Goal: Task Accomplishment & Management: Manage account settings

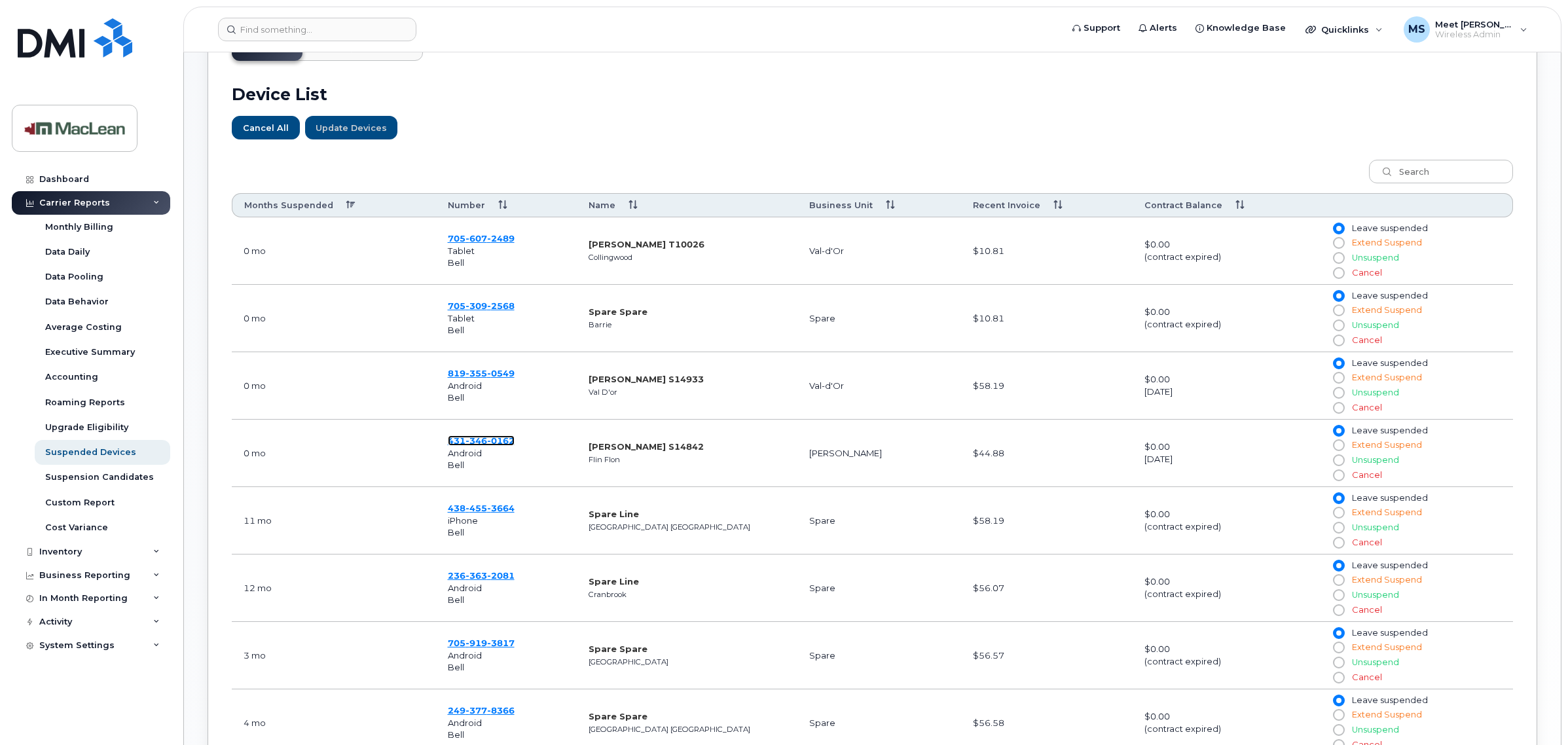
scroll to position [490, 0]
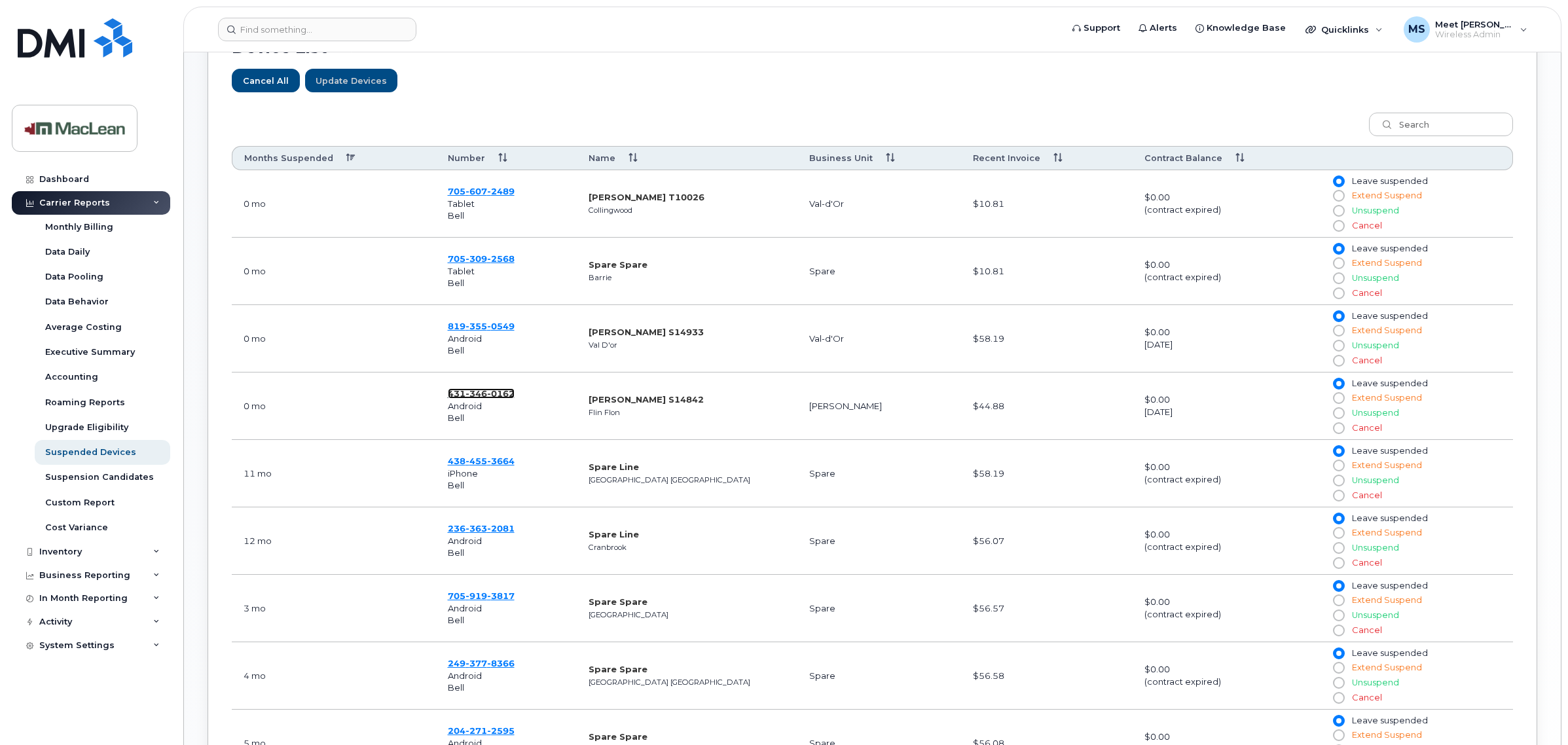
click at [484, 398] on span "346" at bounding box center [477, 393] width 22 height 10
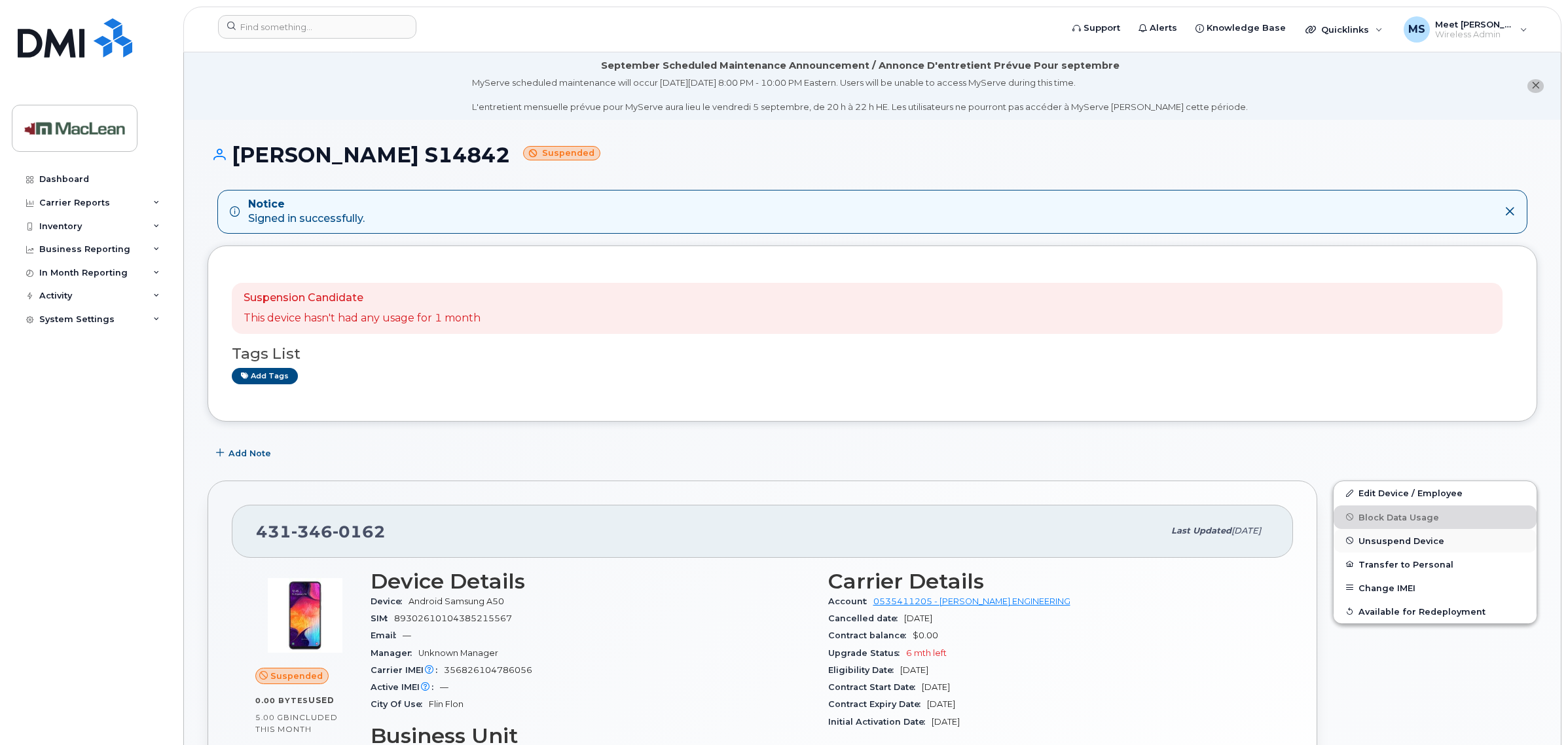
click at [1391, 539] on span "Unsuspend Device" at bounding box center [1402, 540] width 86 height 10
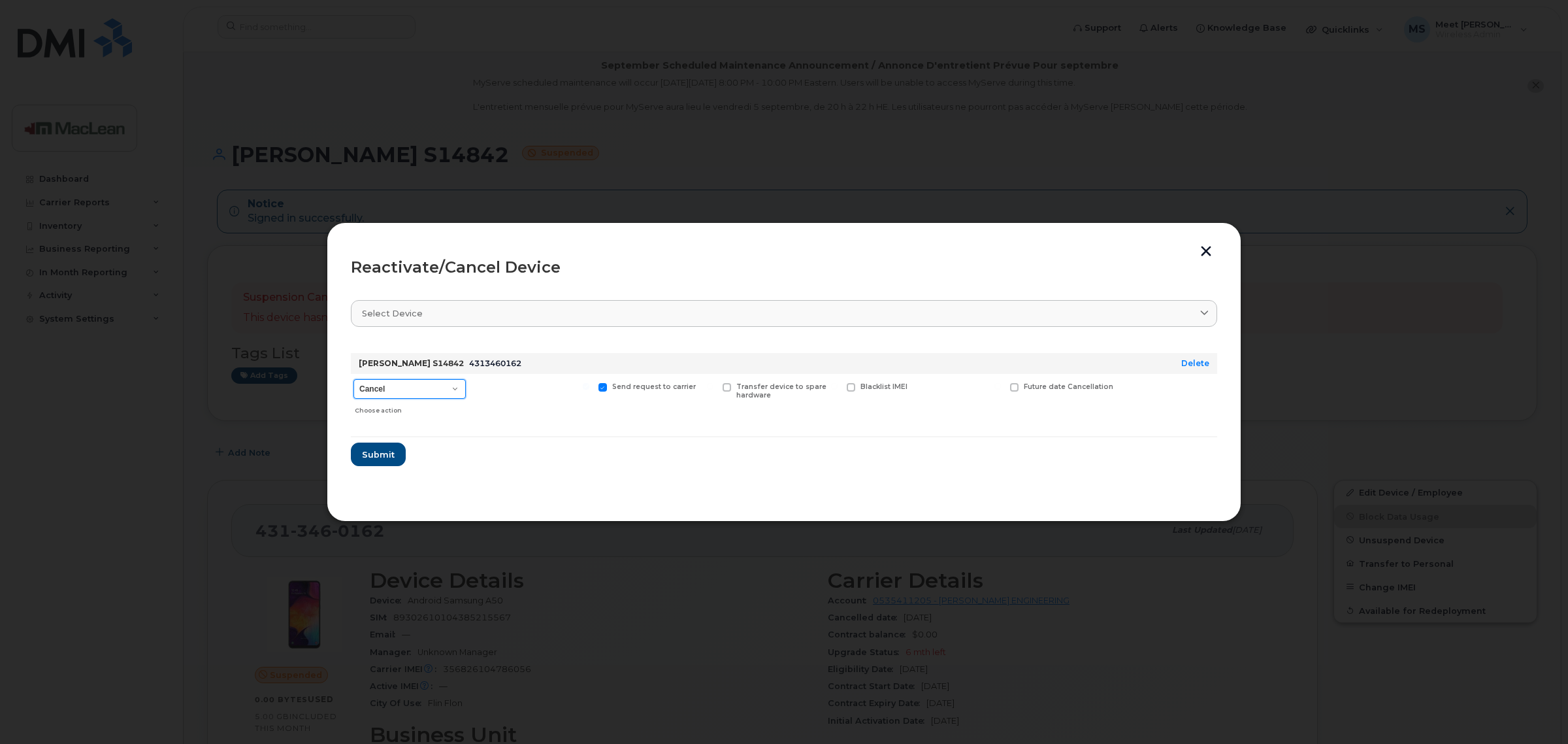
click at [453, 384] on select "Cancel Suspend - Extend Suspension Reactivate" at bounding box center [409, 388] width 112 height 19
select select "[object Object]"
click at [353, 379] on select "Cancel Suspend - Extend Suspension Reactivate" at bounding box center [409, 388] width 112 height 19
click at [379, 455] on span "Submit" at bounding box center [377, 455] width 33 height 12
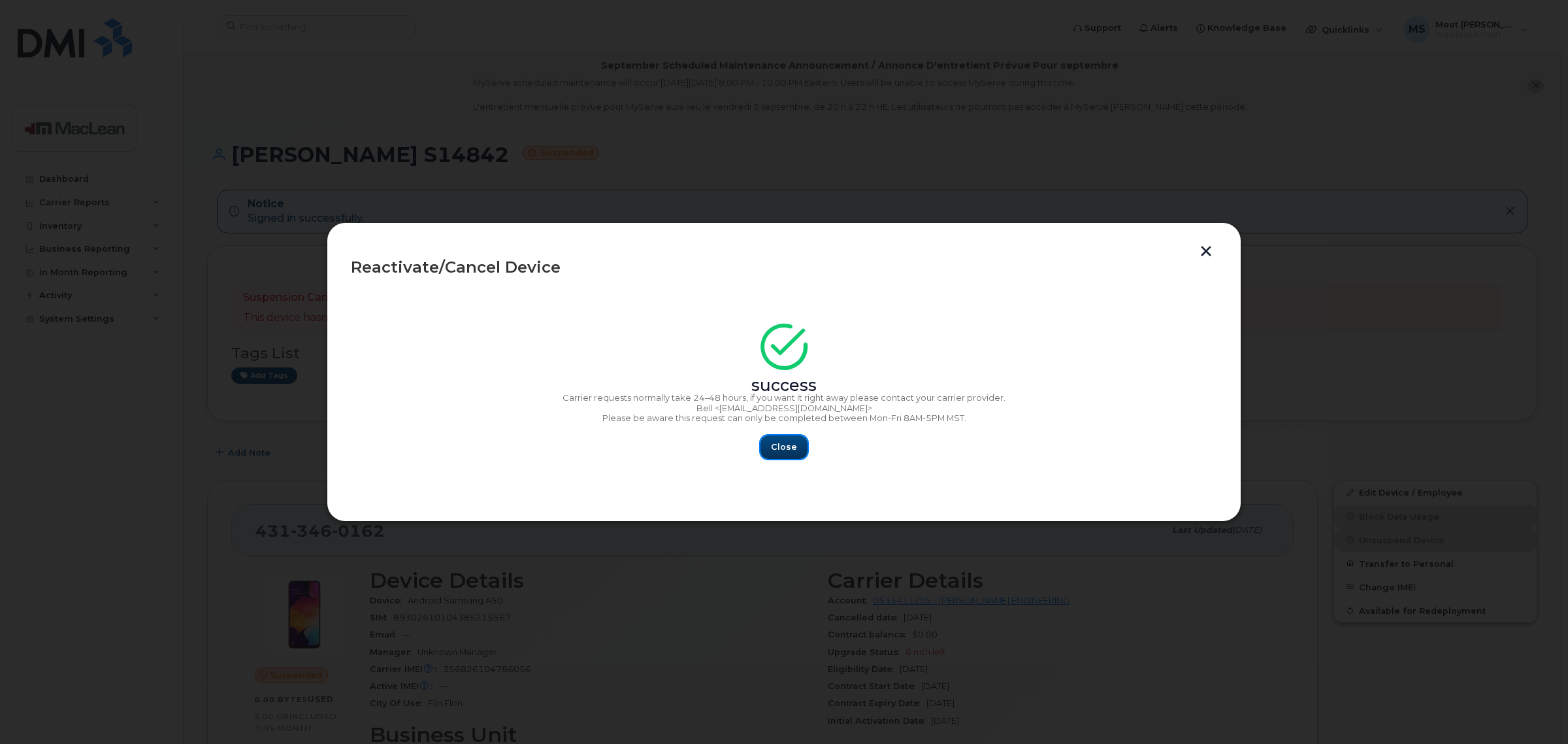
click at [792, 452] on span "Close" at bounding box center [784, 447] width 27 height 12
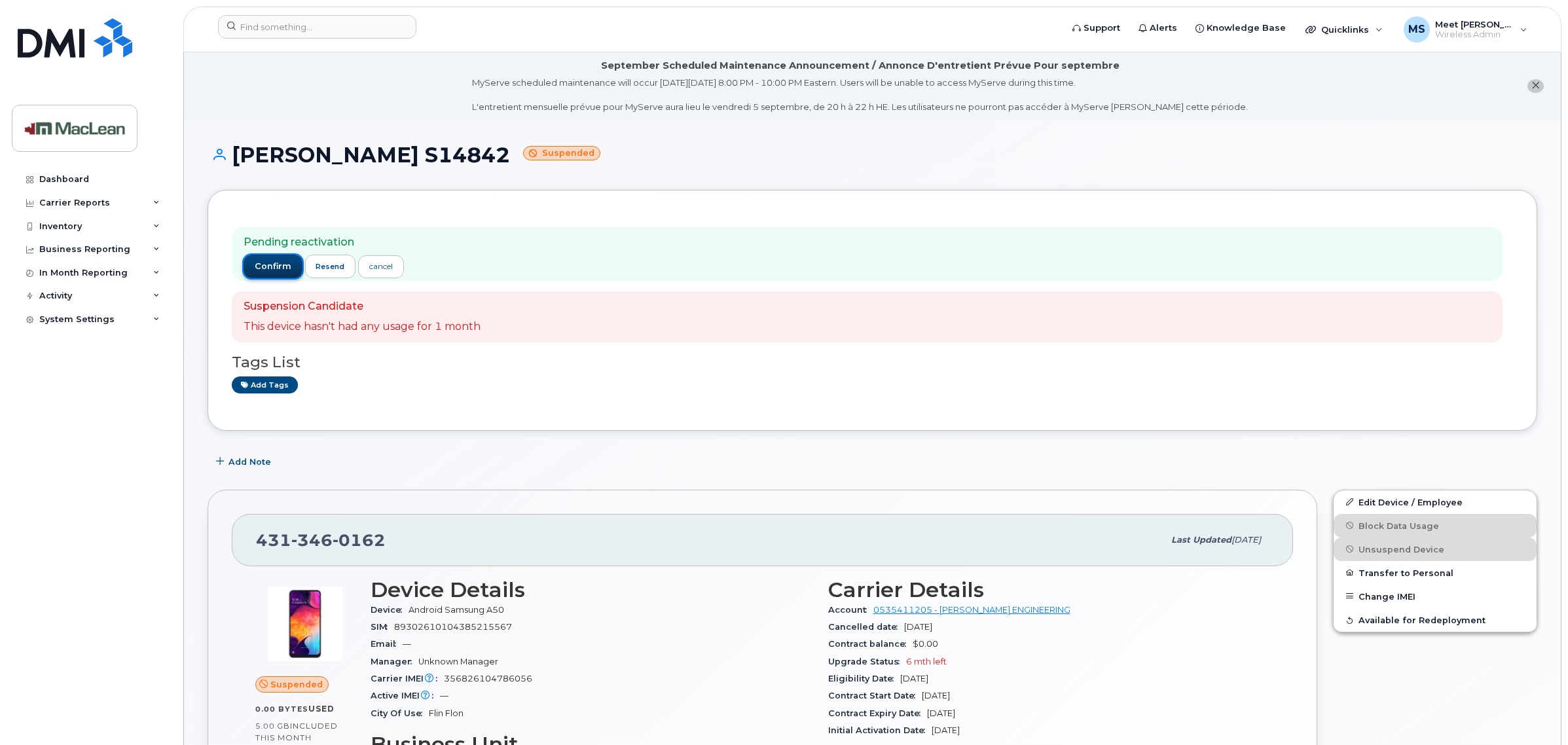
click at [273, 269] on span "confirm" at bounding box center [273, 266] width 37 height 12
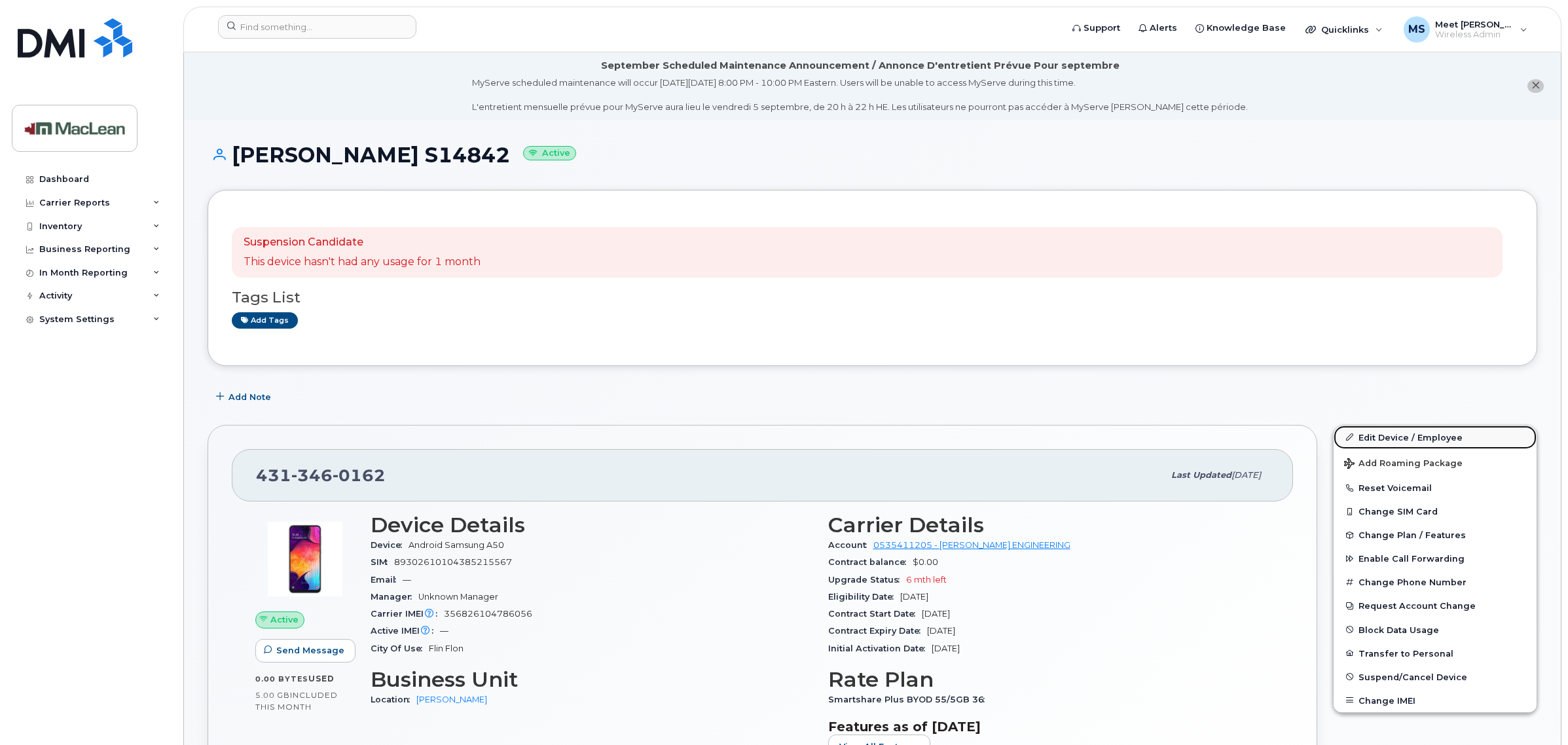
click at [1378, 436] on link "Edit Device / Employee" at bounding box center [1435, 437] width 203 height 23
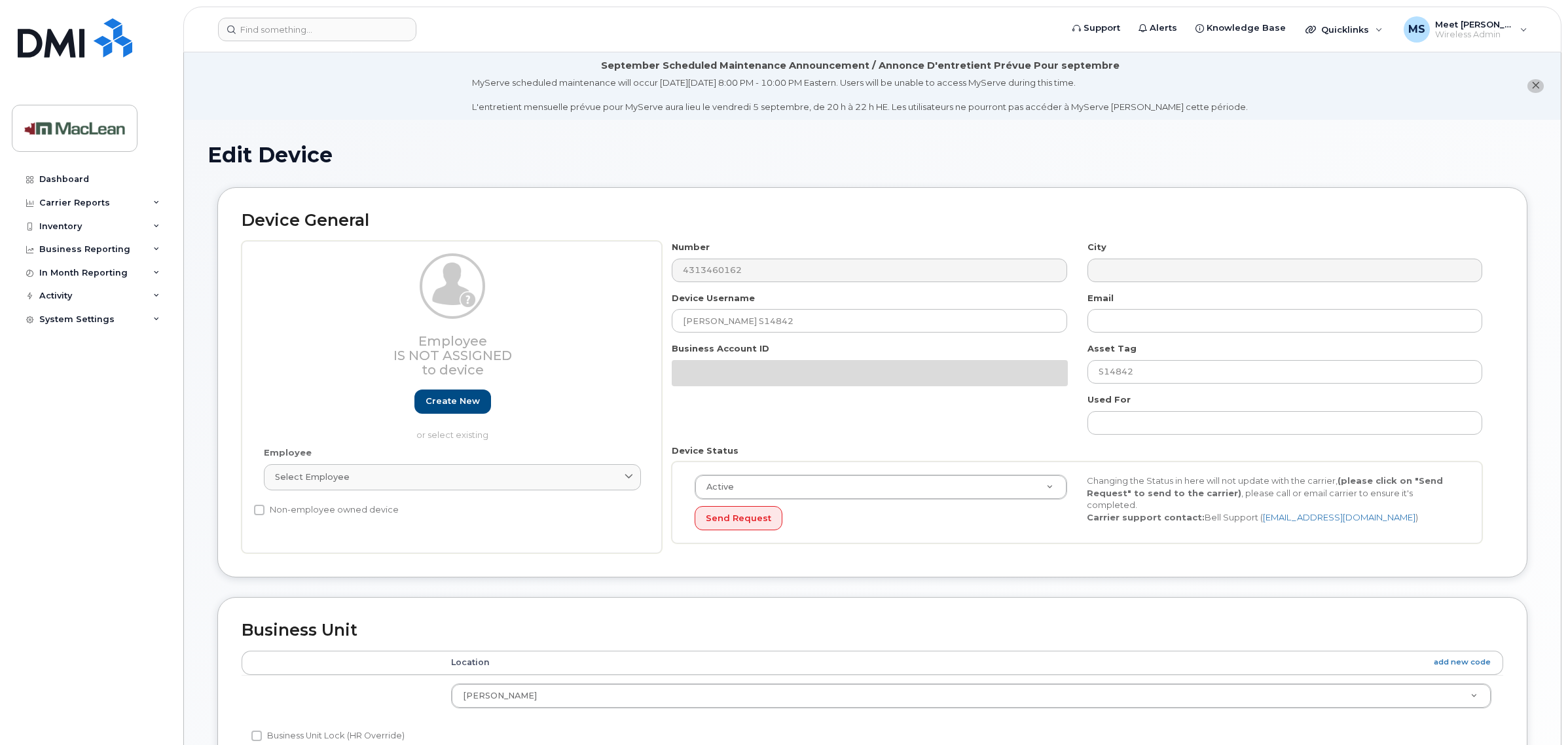
select select "1523536"
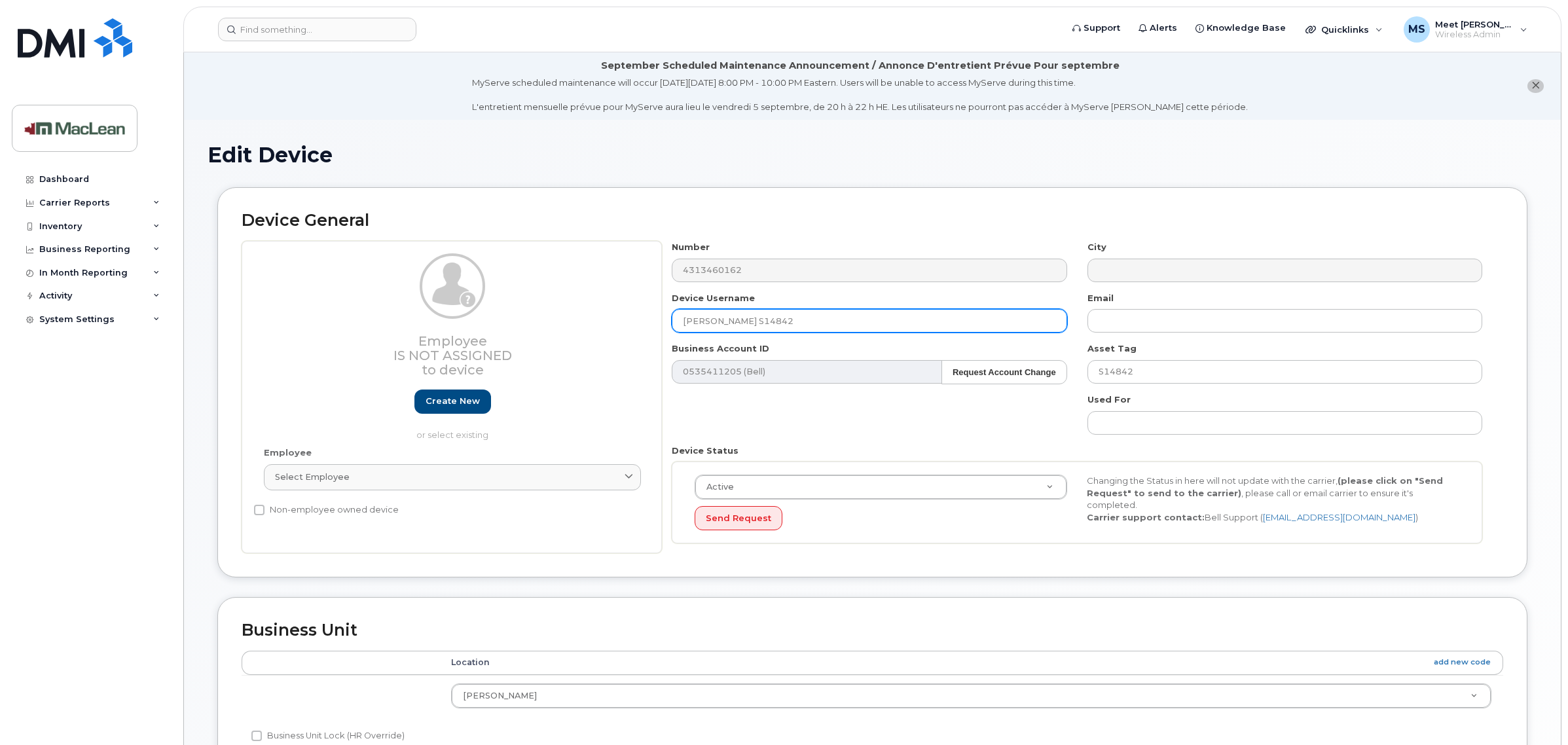
drag, startPoint x: 802, startPoint y: 323, endPoint x: 577, endPoint y: 319, distance: 225.0
click at [577, 319] on div "Employee Is not assigned to device Create new or select existing Employee Selec…" at bounding box center [872, 397] width 1262 height 312
type input "[PERSON_NAME] S15136"
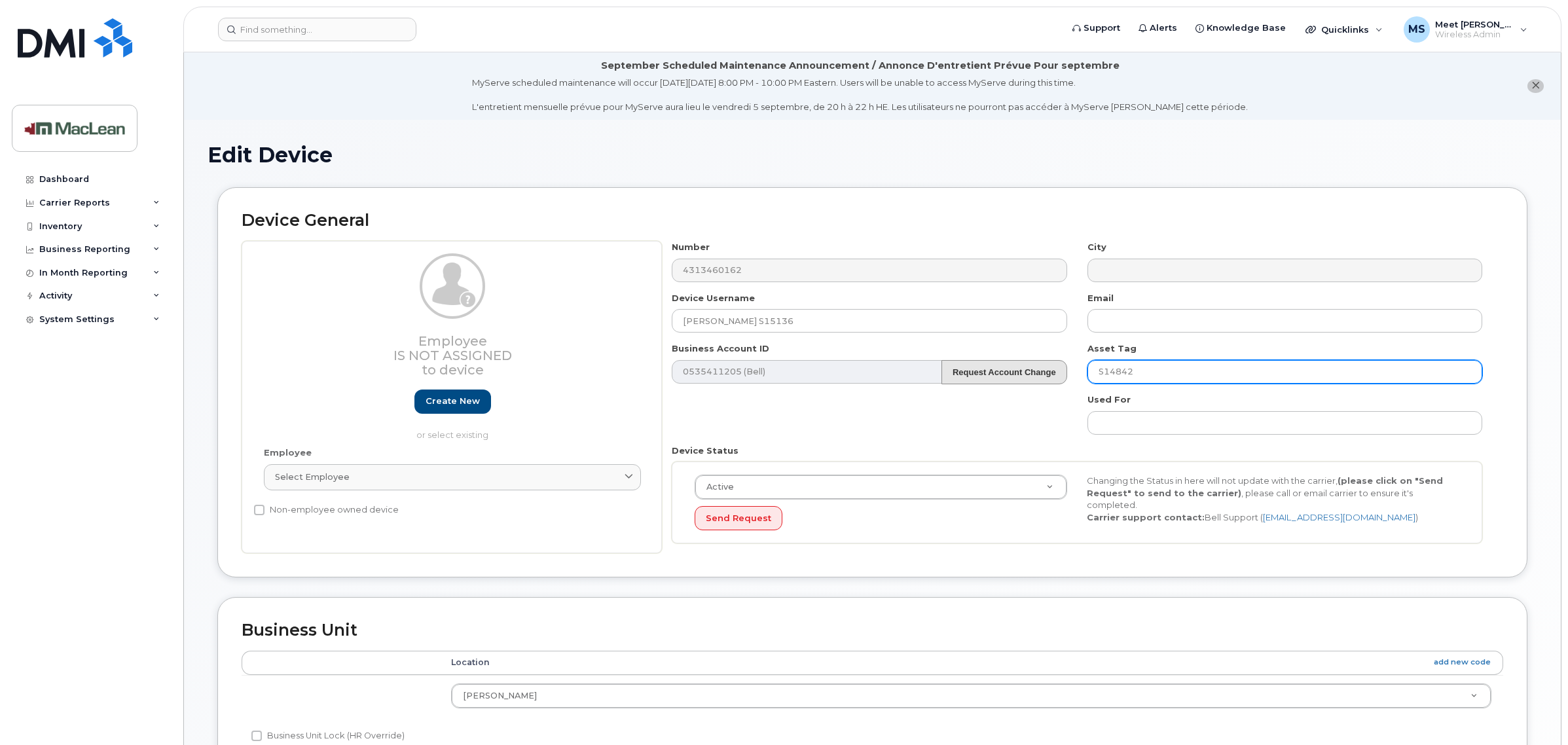
drag, startPoint x: 1142, startPoint y: 365, endPoint x: 1007, endPoint y: 365, distance: 135.0
click at [1016, 365] on div "Number 4313460162 City Device Username Tyler Haggerty S15136 Email Business Acc…" at bounding box center [1077, 397] width 830 height 312
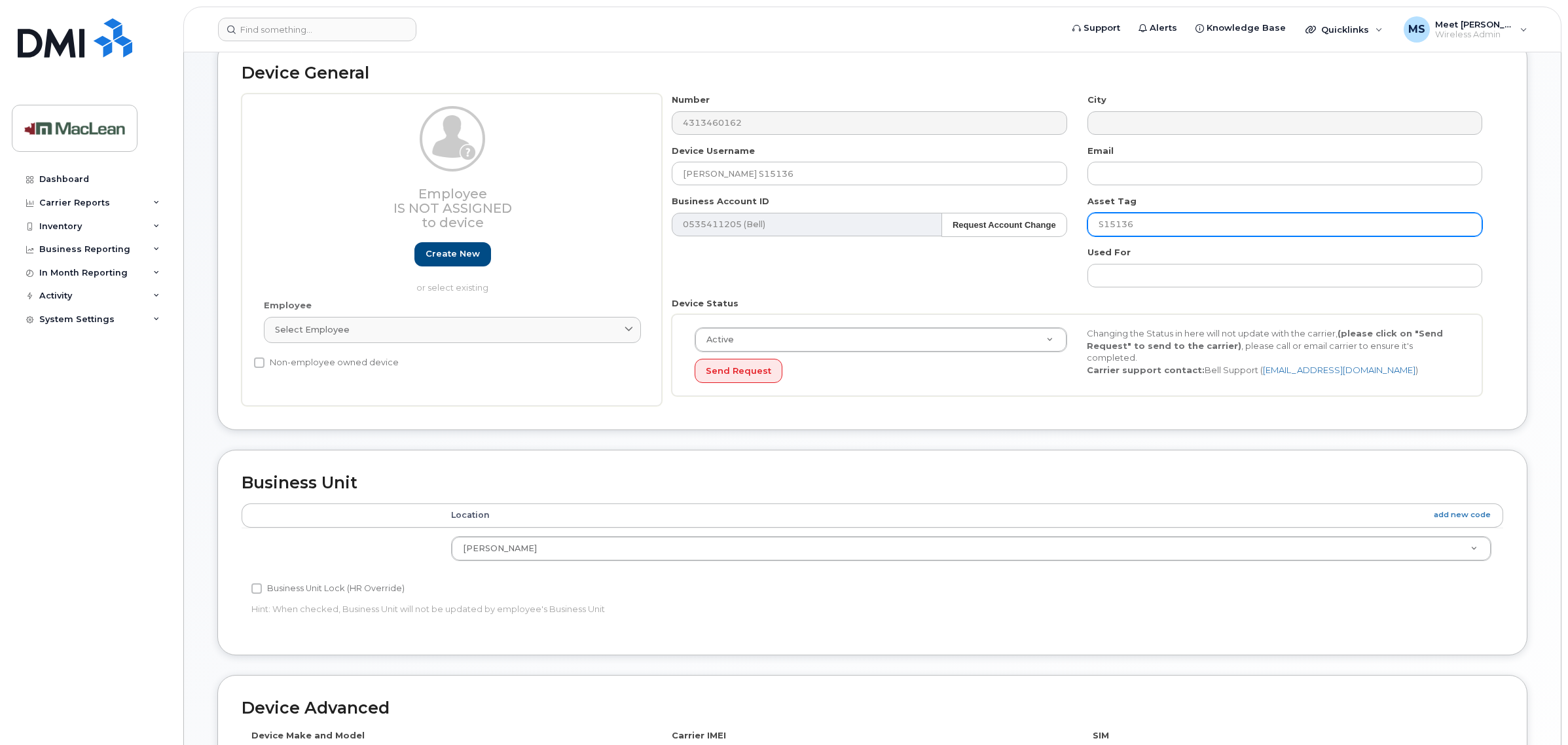
scroll to position [163, 0]
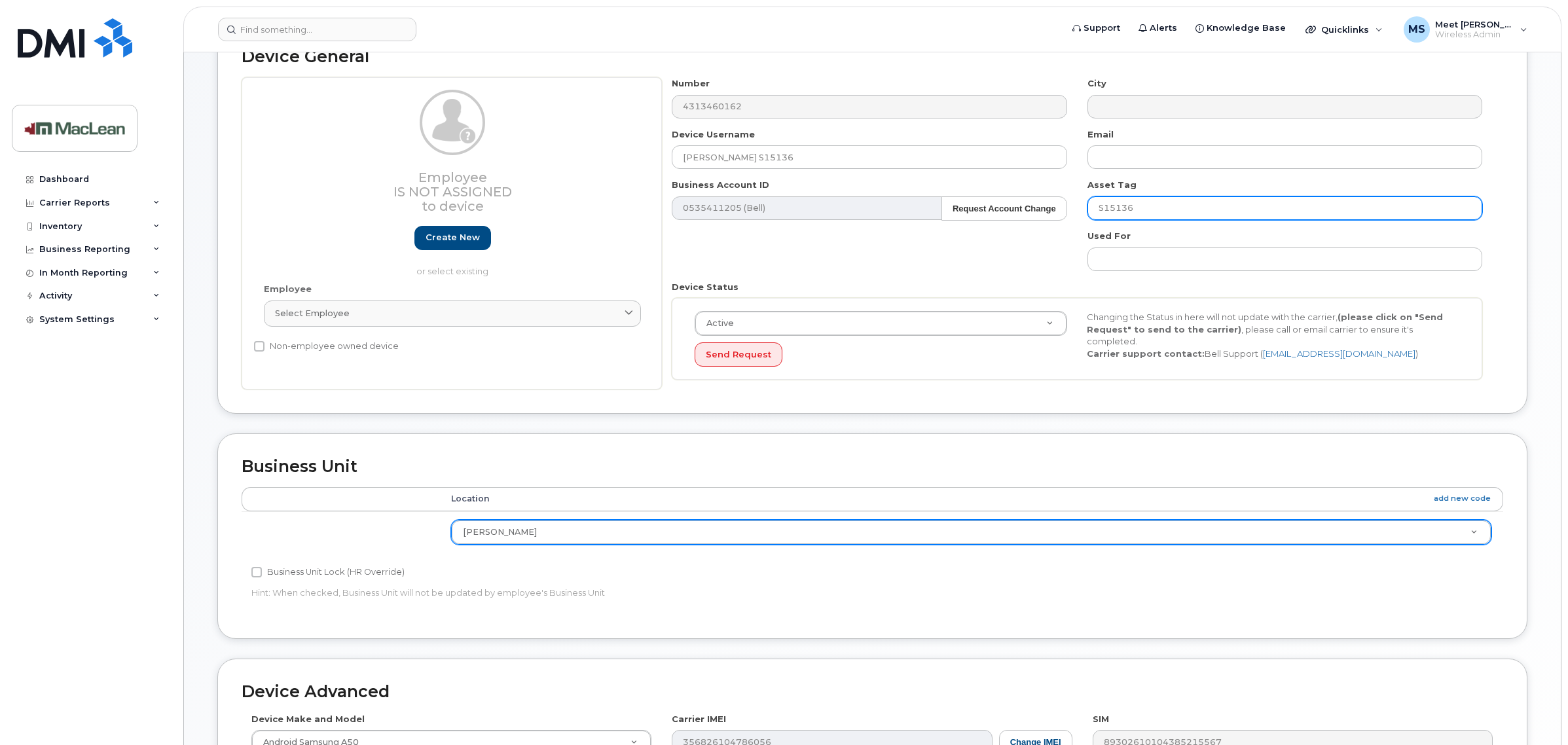
type input "S15136"
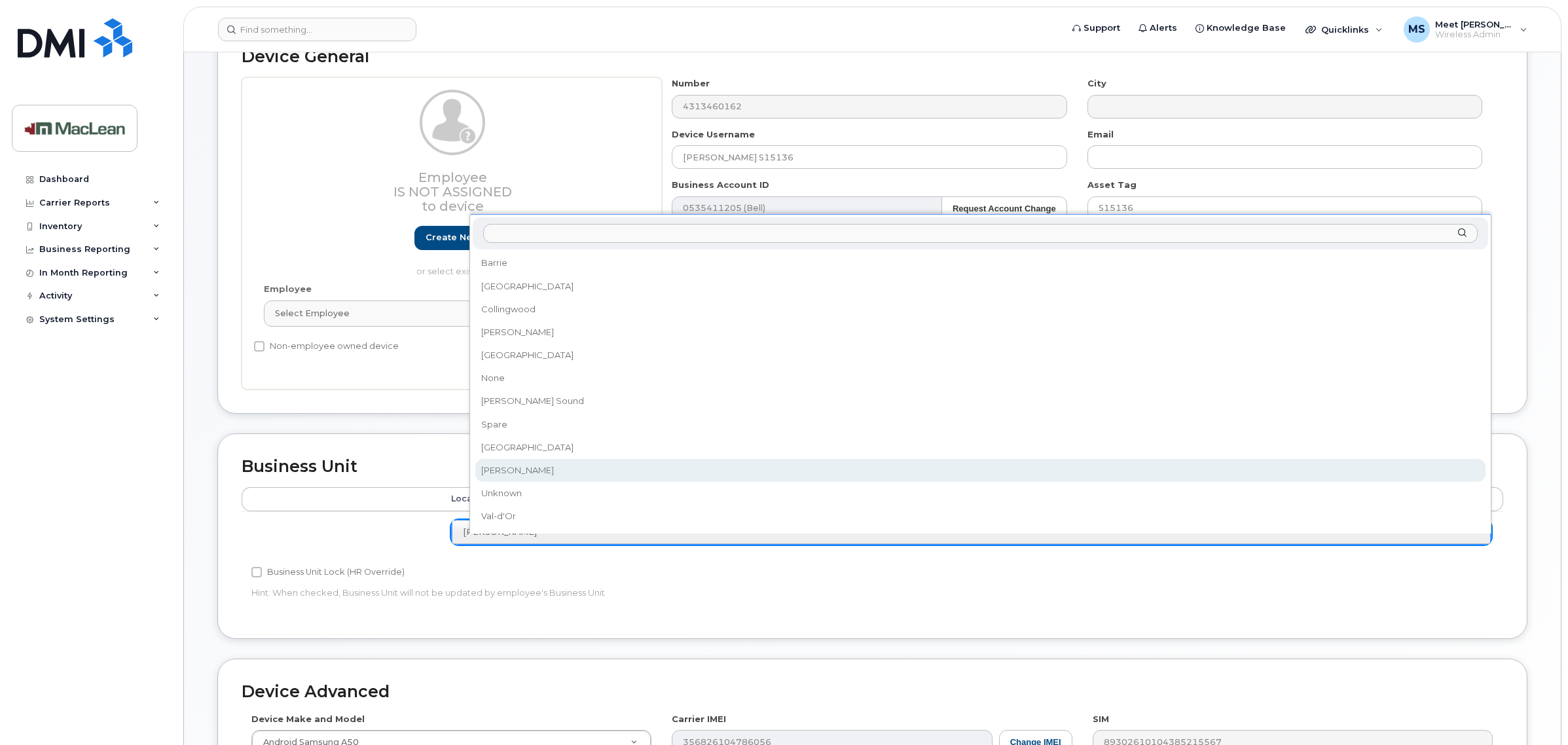
select select "1523539"
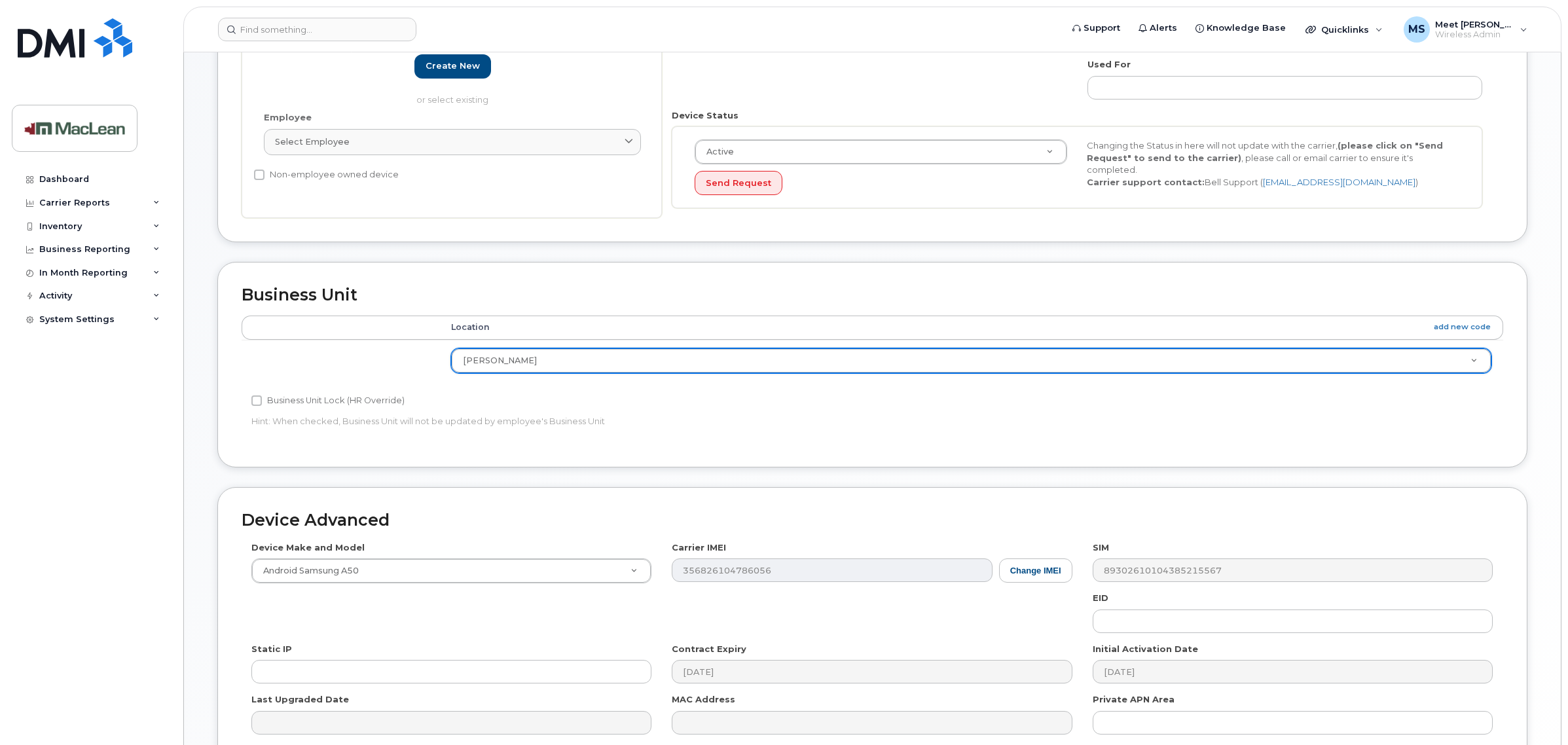
scroll to position [409, 0]
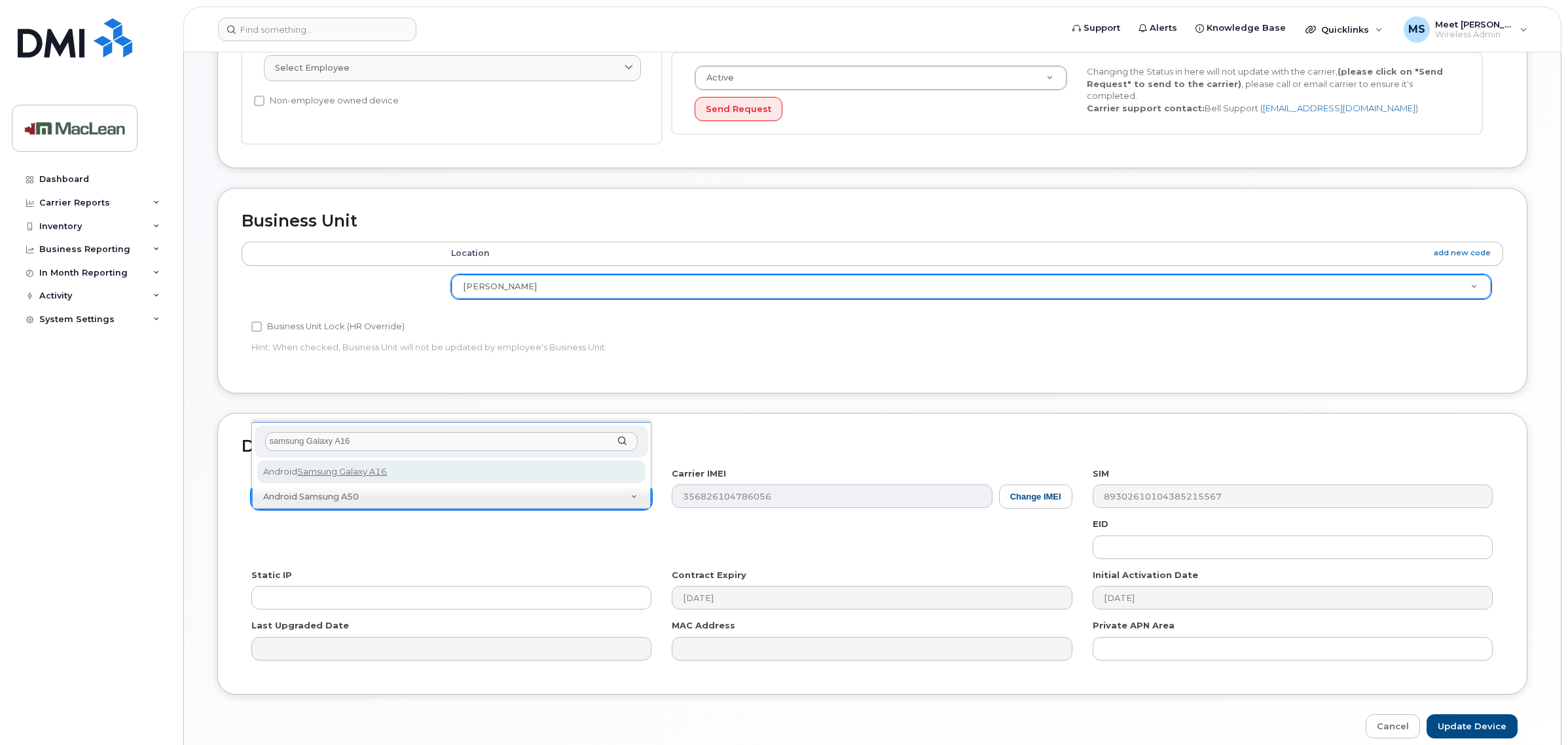
type input "samsung Galaxy A16"
select select "3292"
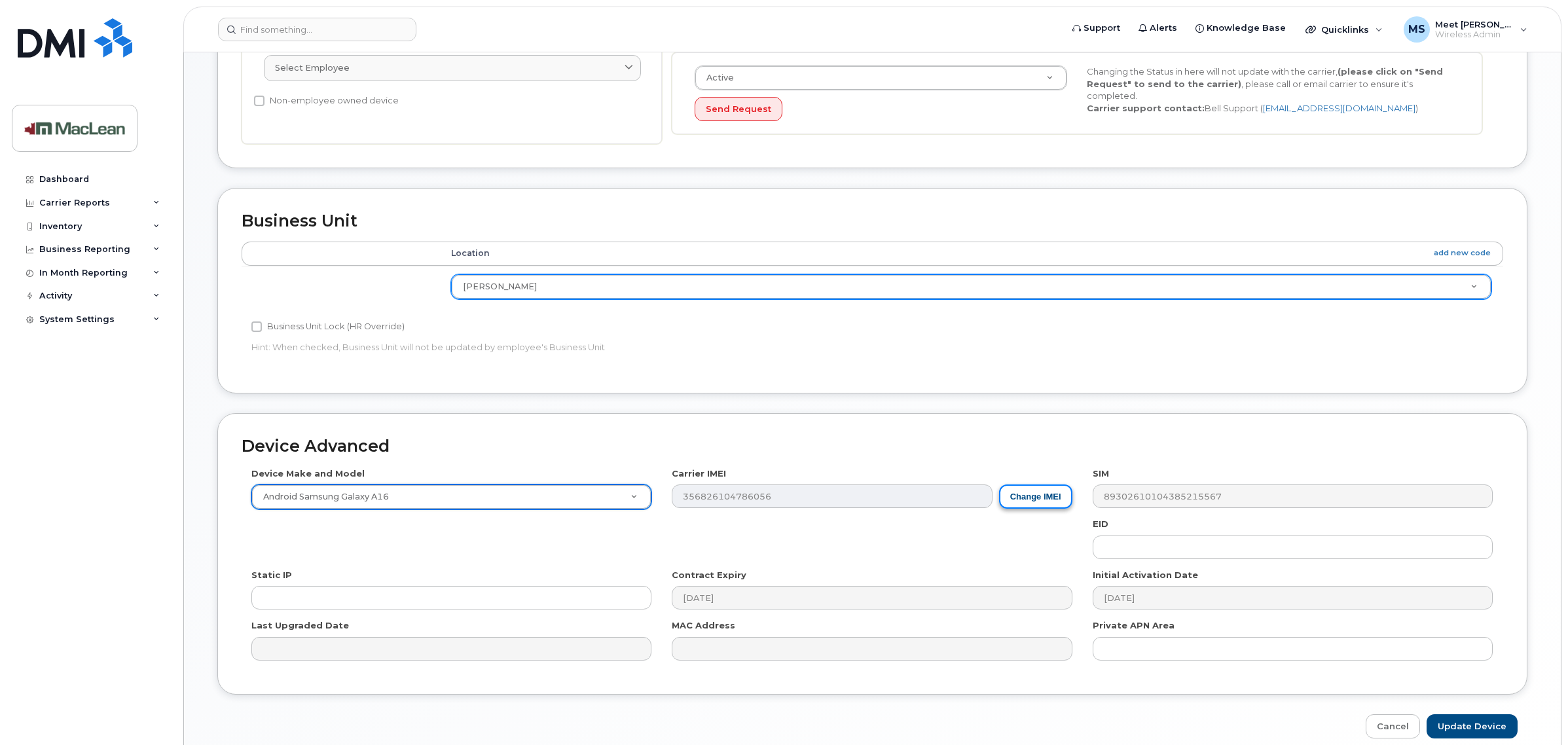
click at [1040, 501] on button "Change IMEI" at bounding box center [1036, 496] width 73 height 24
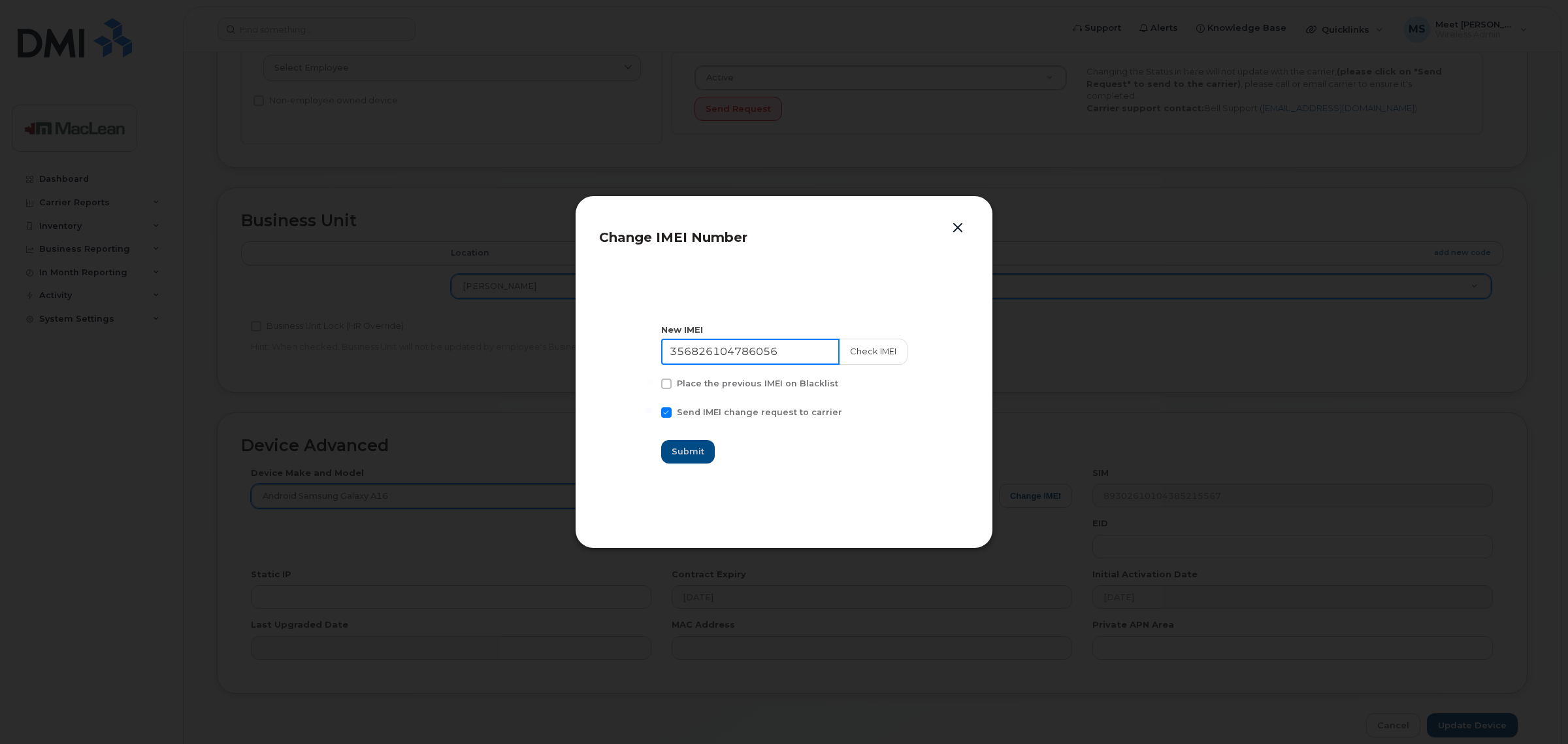
drag, startPoint x: 808, startPoint y: 349, endPoint x: 618, endPoint y: 347, distance: 190.0
click at [618, 347] on section "New IMEI 356826104786056 Check IMEI Place the previous IMEI on Blacklist Send I…" at bounding box center [784, 393] width 370 height 261
paste input "0109212718725"
type input "350109212718725"
click at [852, 350] on button "Check IMEI" at bounding box center [872, 352] width 69 height 27
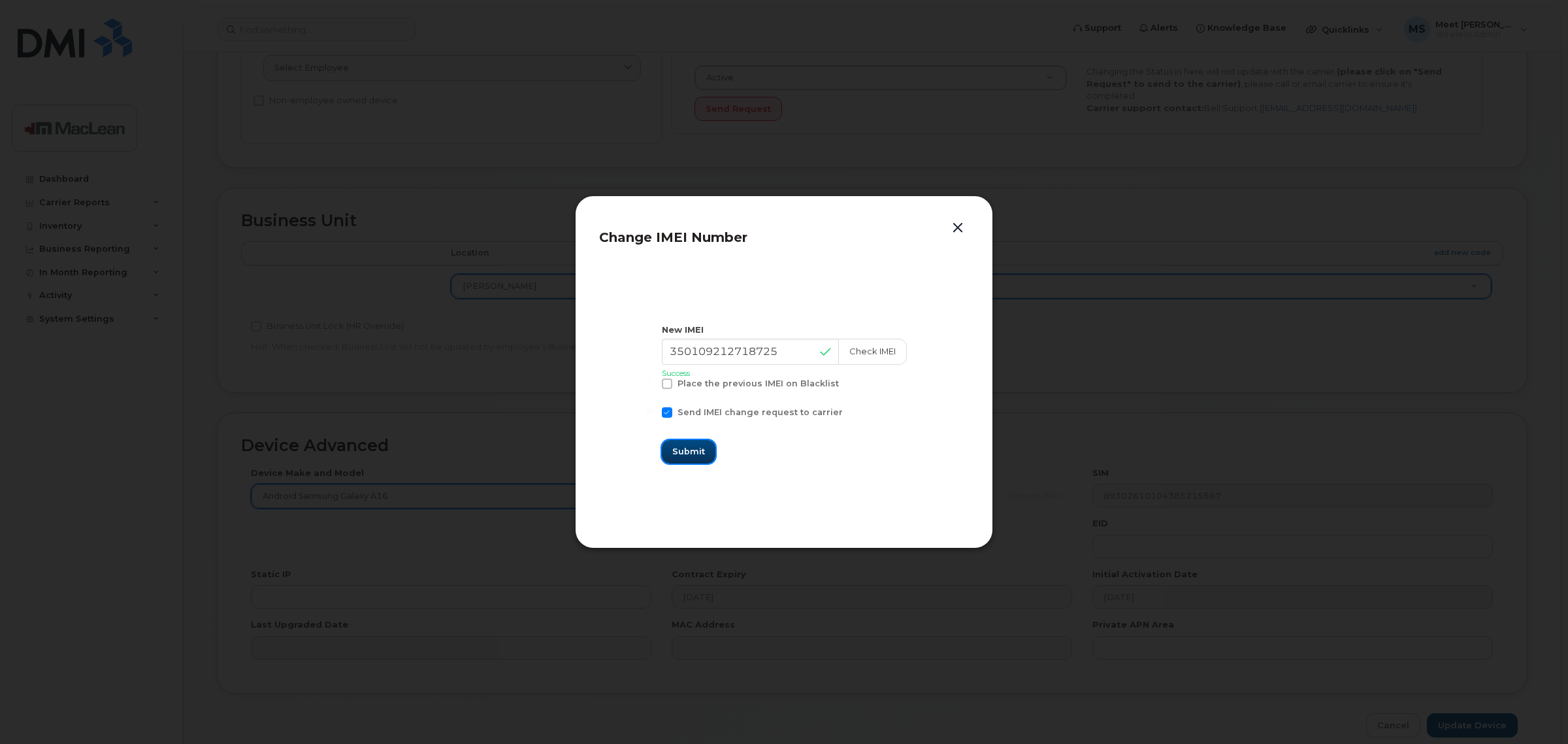
click at [687, 452] on span "Submit" at bounding box center [688, 452] width 33 height 12
type input "350109212718725"
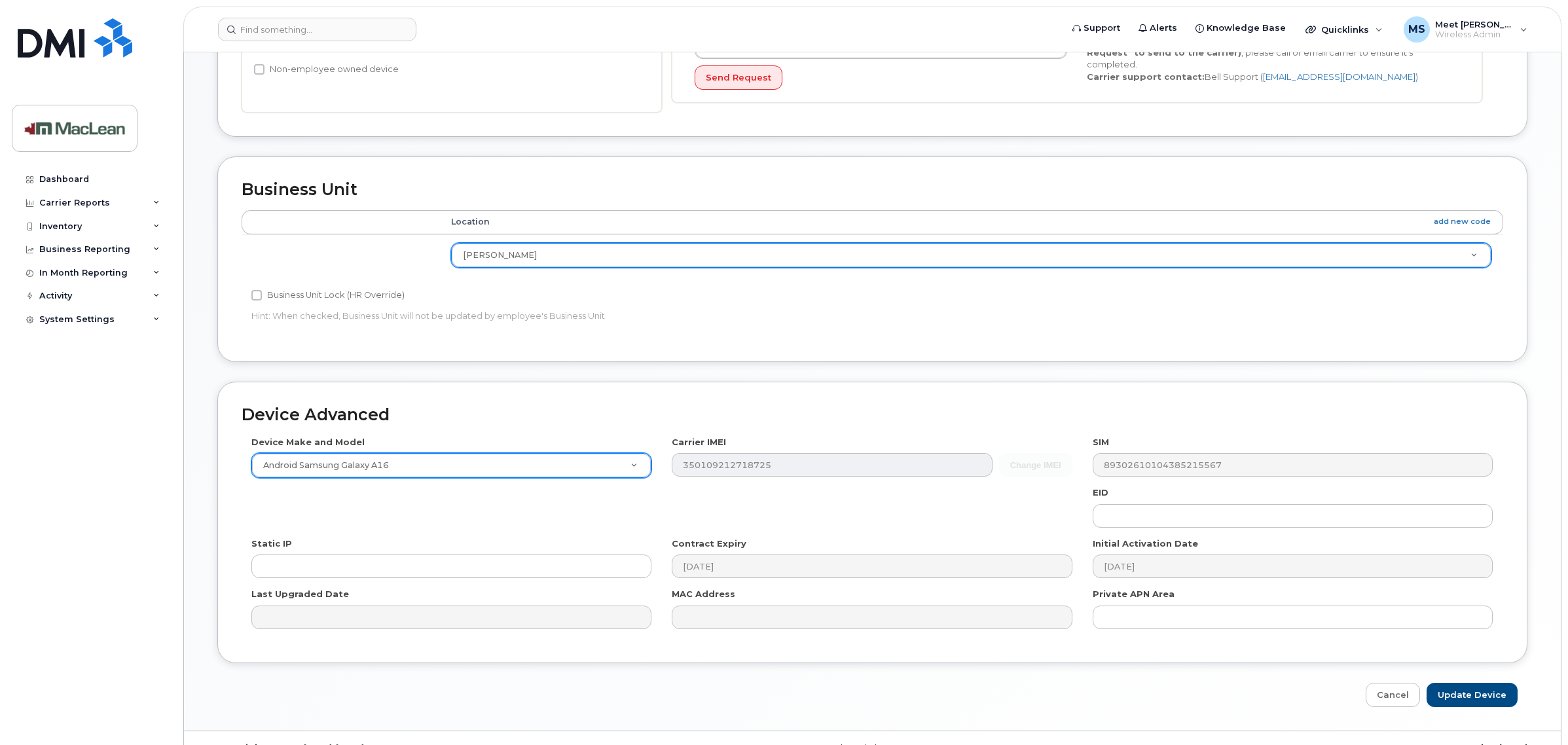
scroll to position [470, 0]
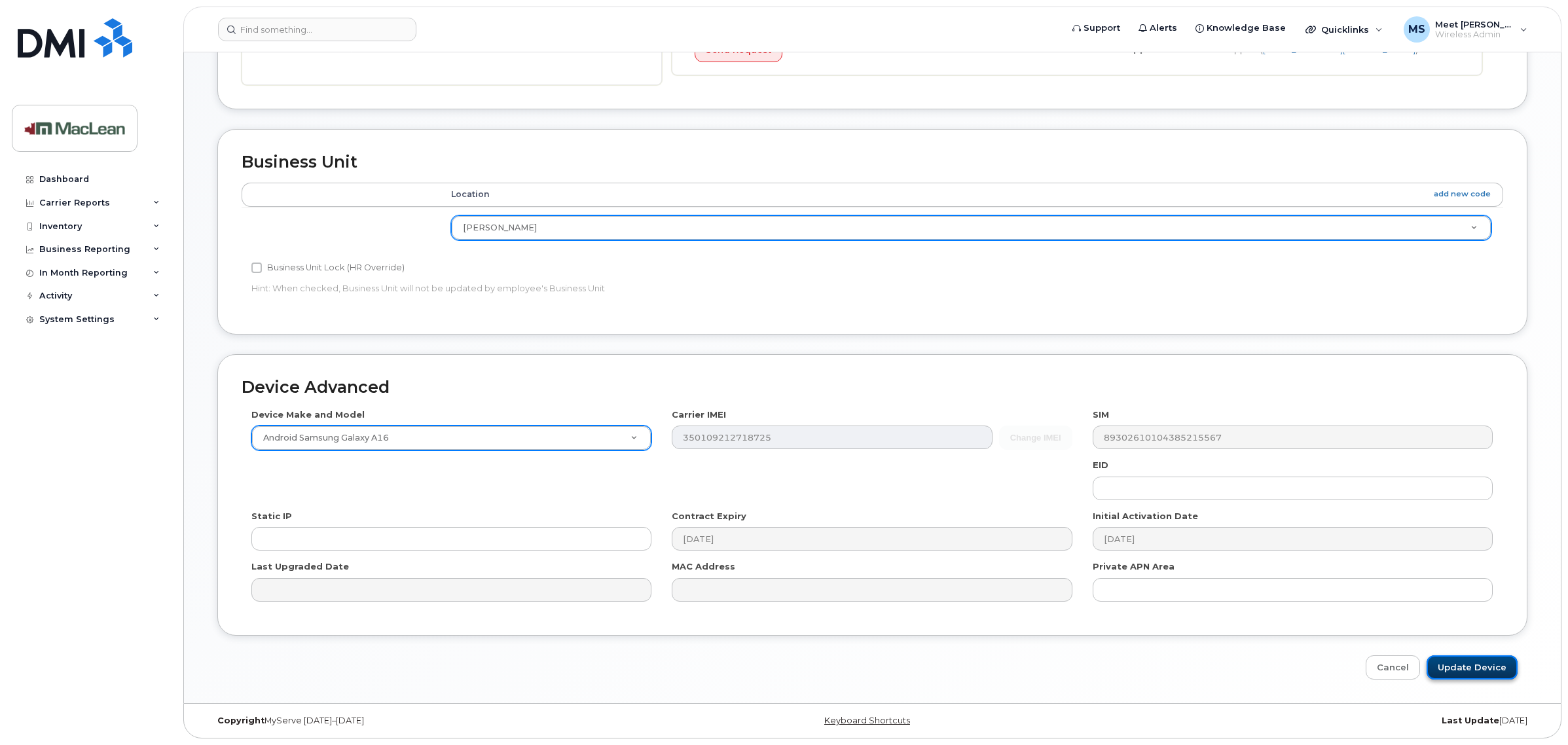
click at [1470, 665] on input "Update Device" at bounding box center [1472, 667] width 91 height 24
type input "Saving..."
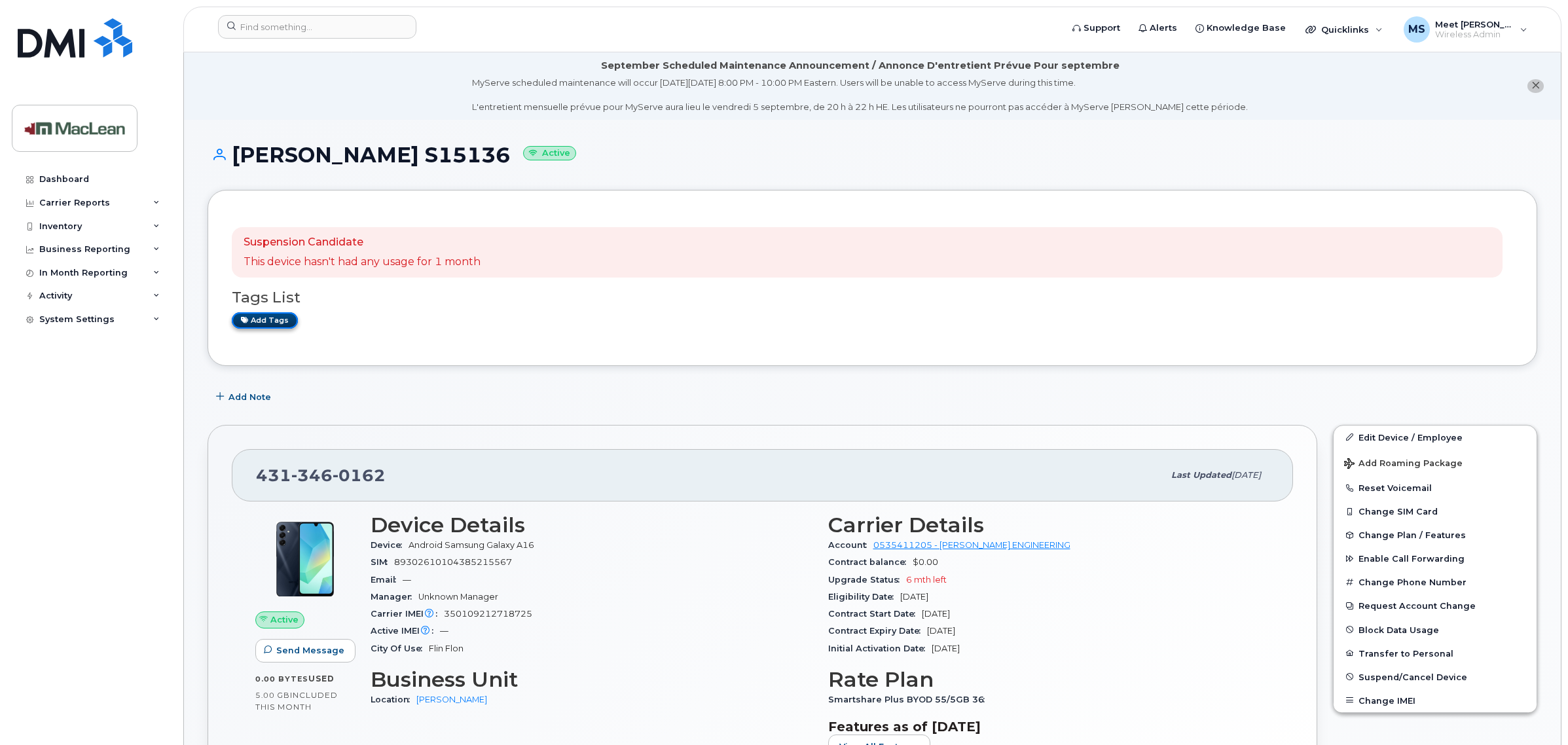
click at [264, 323] on link "Add tags" at bounding box center [265, 320] width 66 height 16
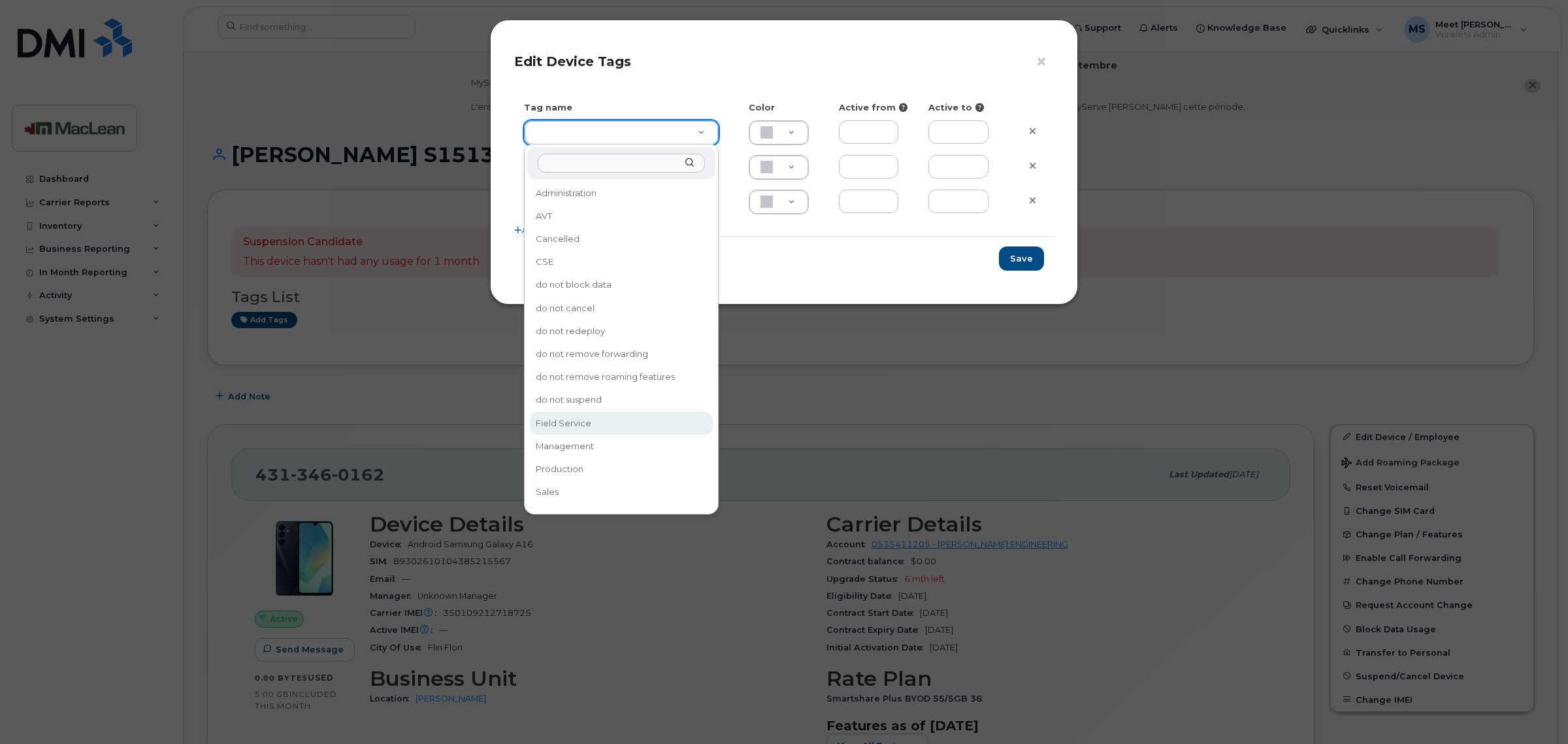
type input "Field Service"
type input "FDDCC5"
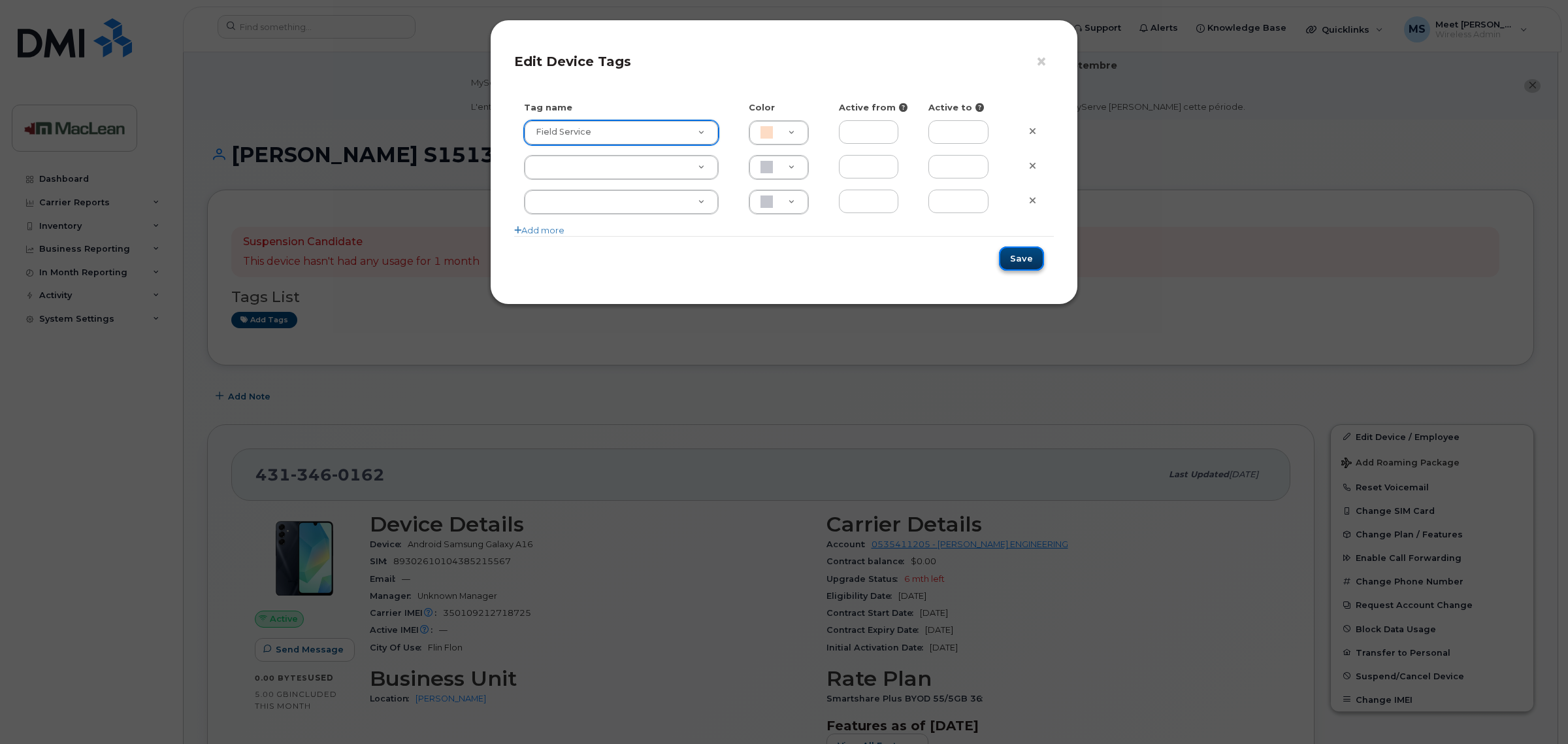
click at [1039, 256] on button "Save" at bounding box center [1021, 258] width 45 height 24
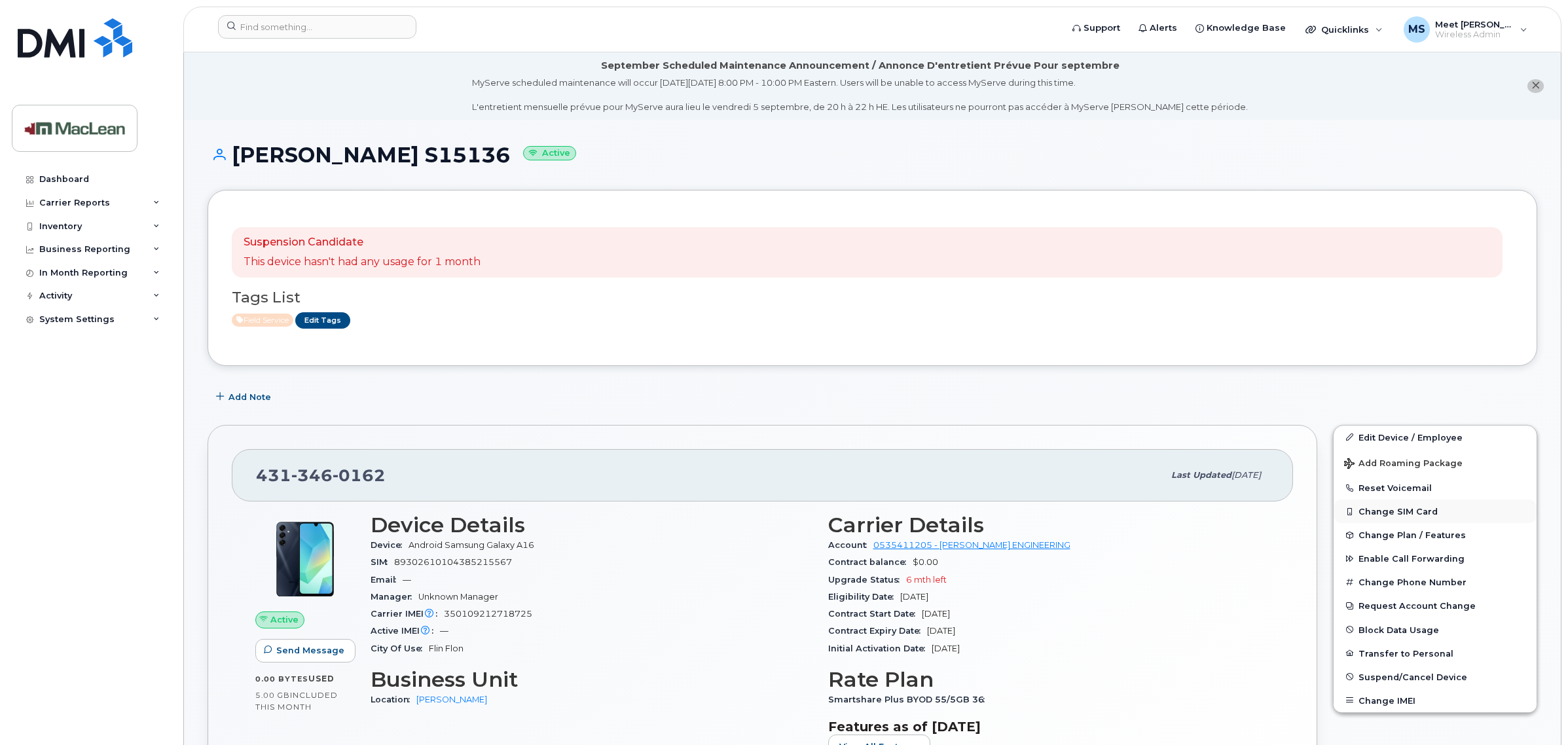
click at [1398, 511] on button "Change SIM Card" at bounding box center [1435, 511] width 203 height 23
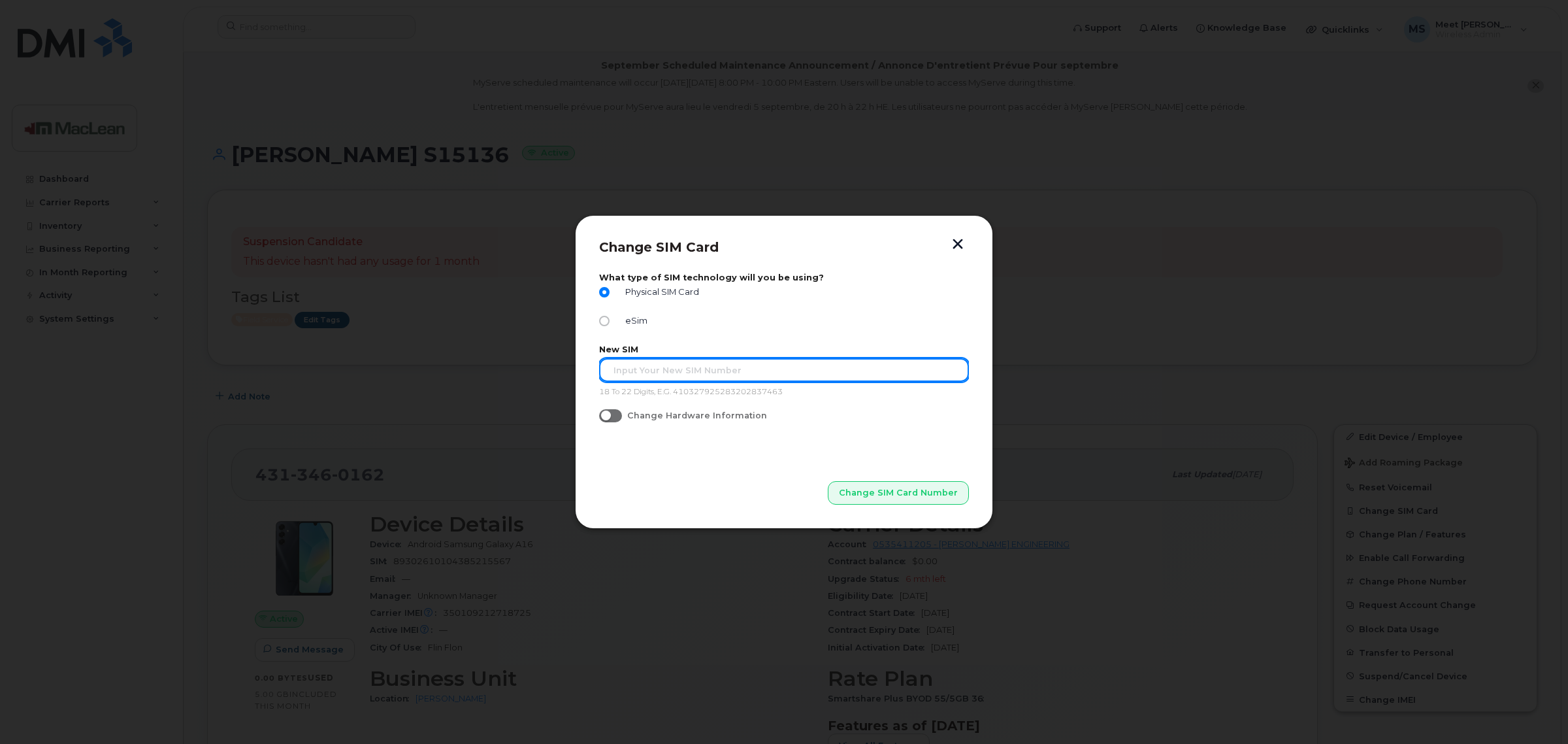
click at [651, 376] on input "text" at bounding box center [784, 370] width 370 height 23
type input "89302610207729573805"
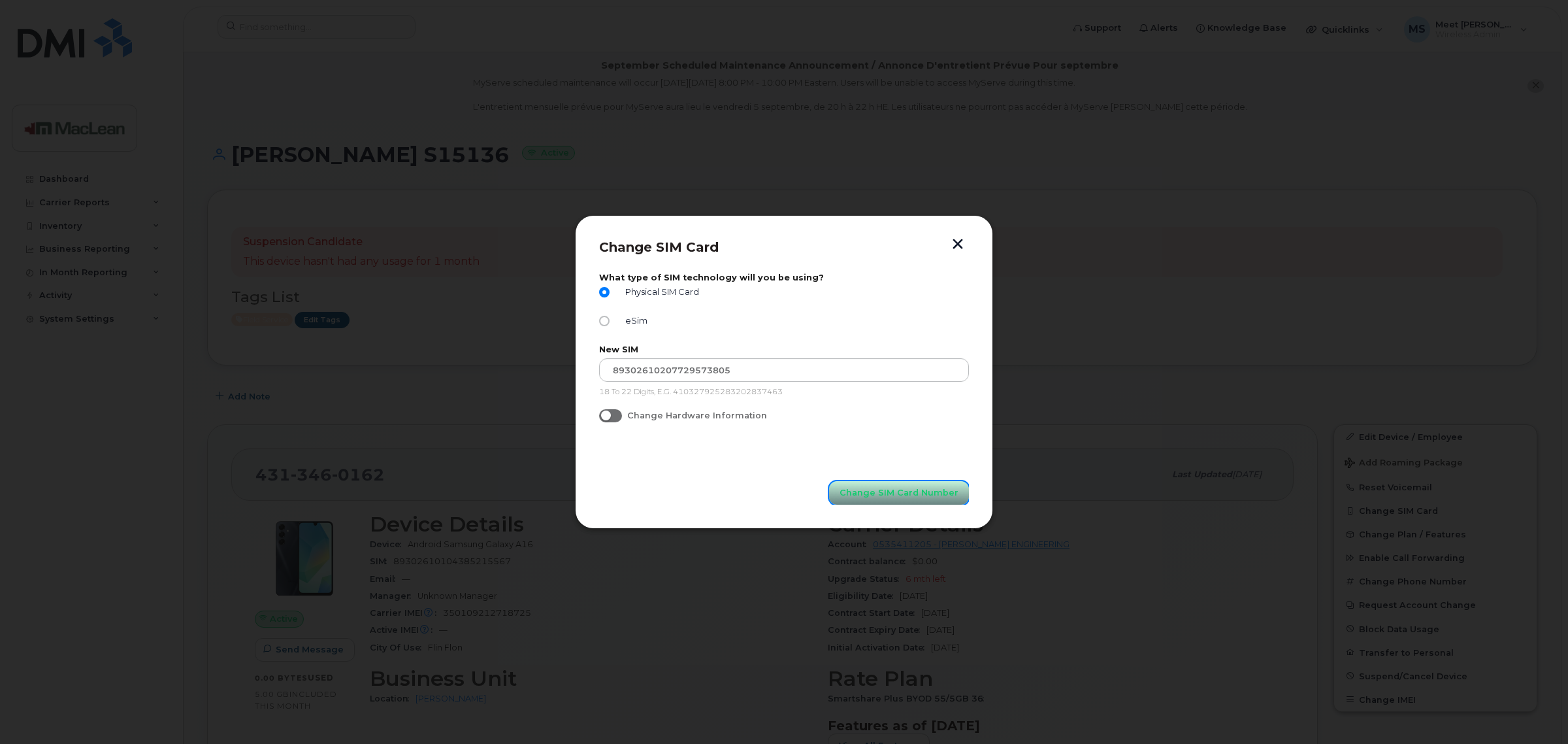
click at [876, 489] on span "Change SIM Card Number" at bounding box center [899, 492] width 119 height 12
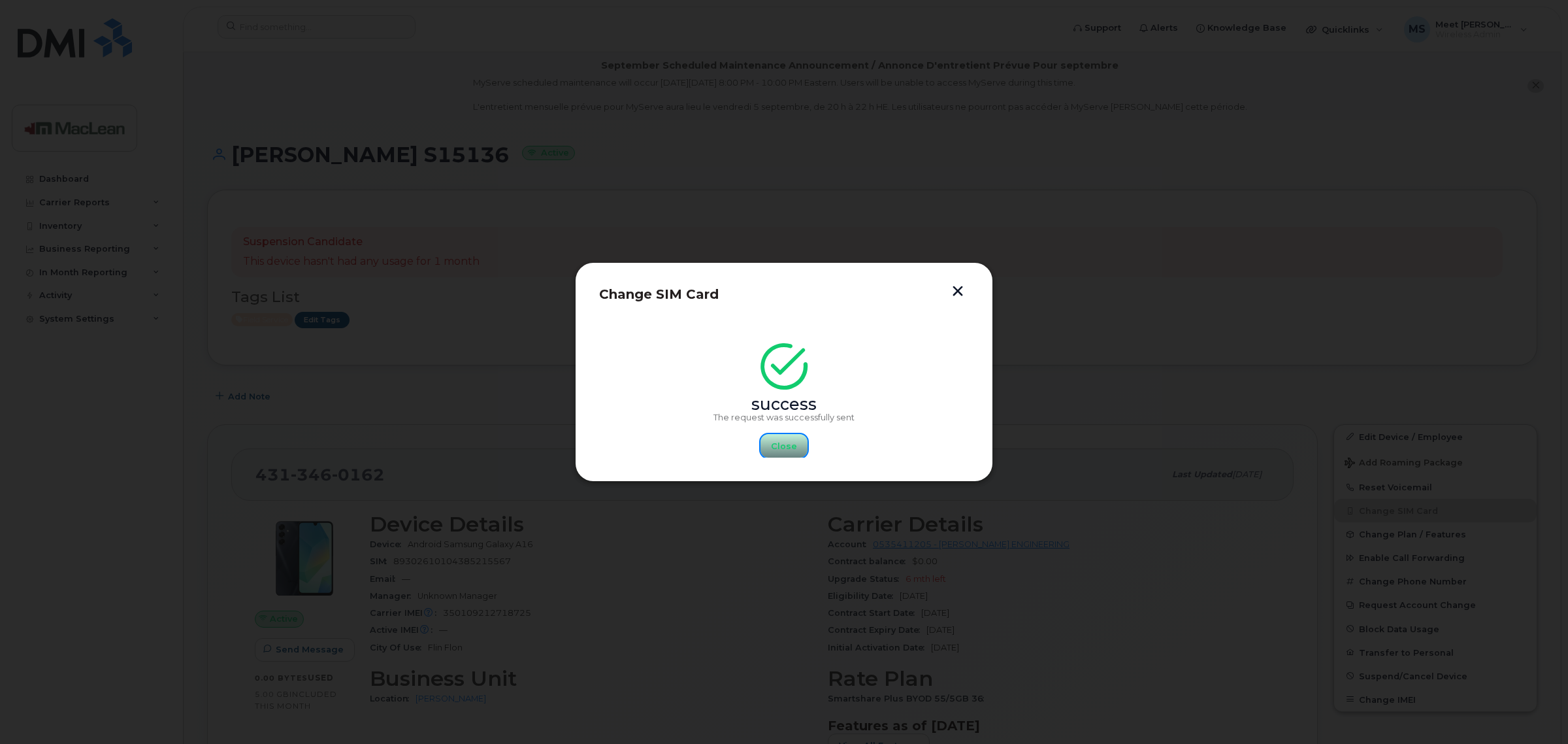
click at [780, 445] on span "Close" at bounding box center [784, 446] width 27 height 12
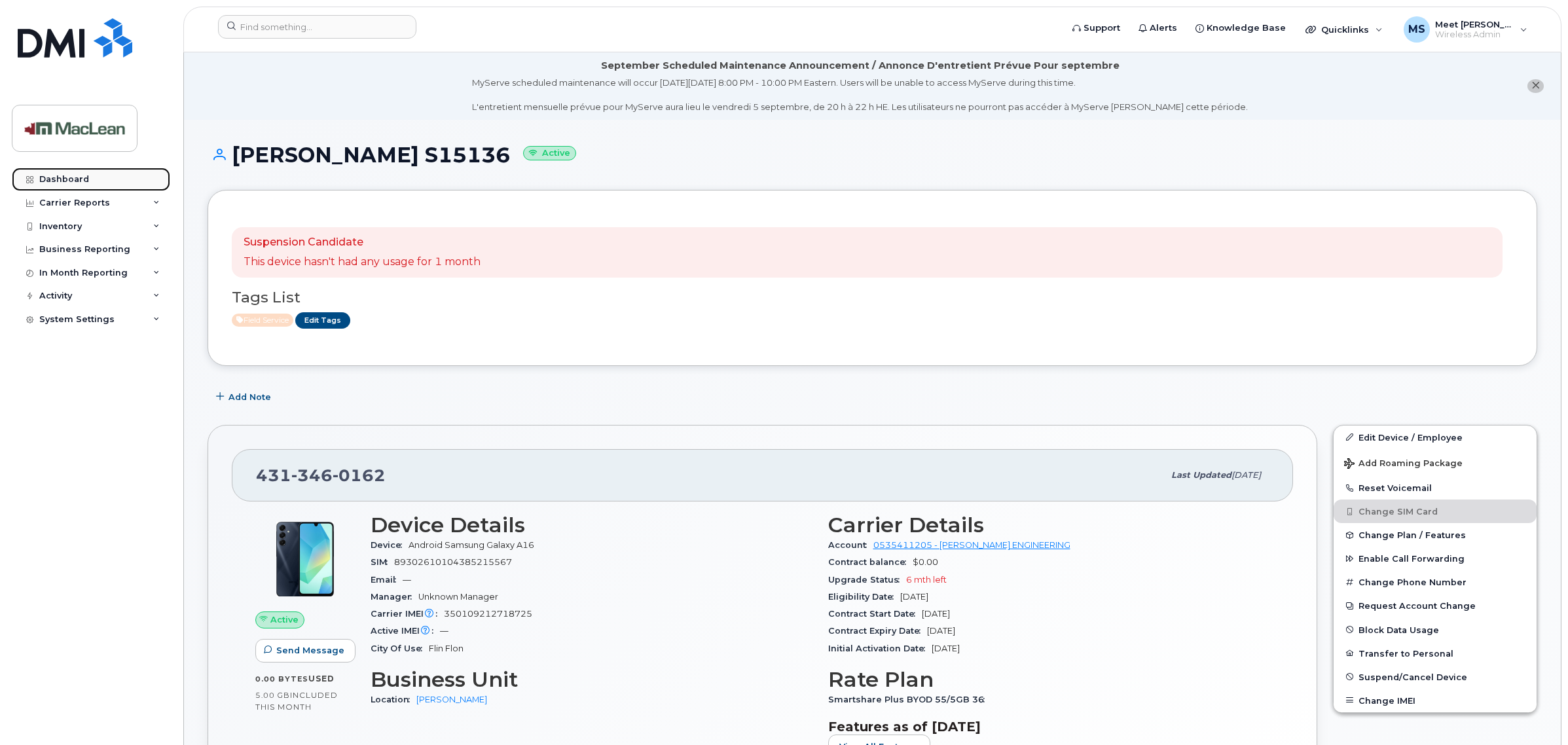
drag, startPoint x: 79, startPoint y: 176, endPoint x: 145, endPoint y: 184, distance: 66.5
click at [77, 176] on div "Dashboard" at bounding box center [64, 179] width 50 height 10
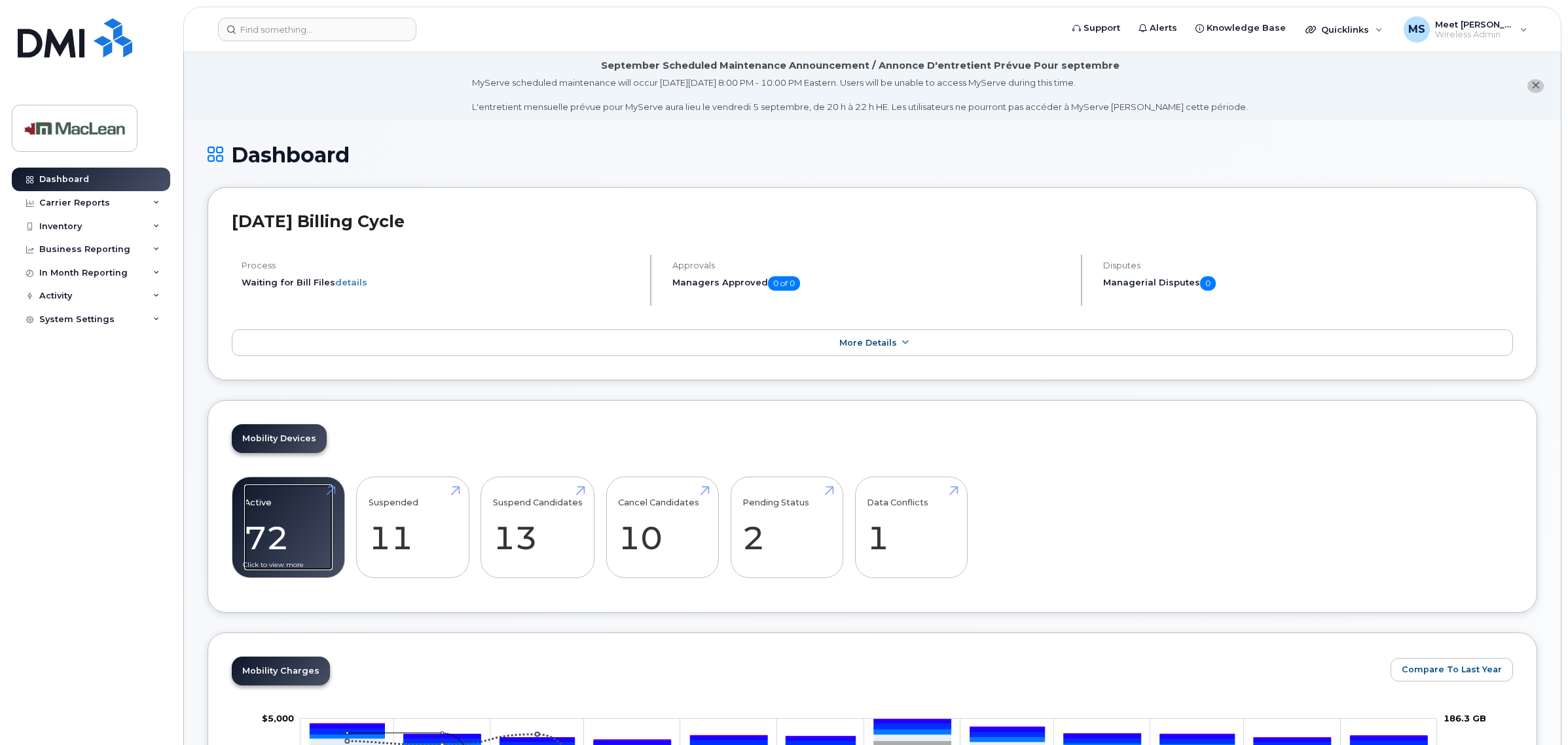
click at [284, 543] on link "Active 72 -22%" at bounding box center [288, 527] width 88 height 87
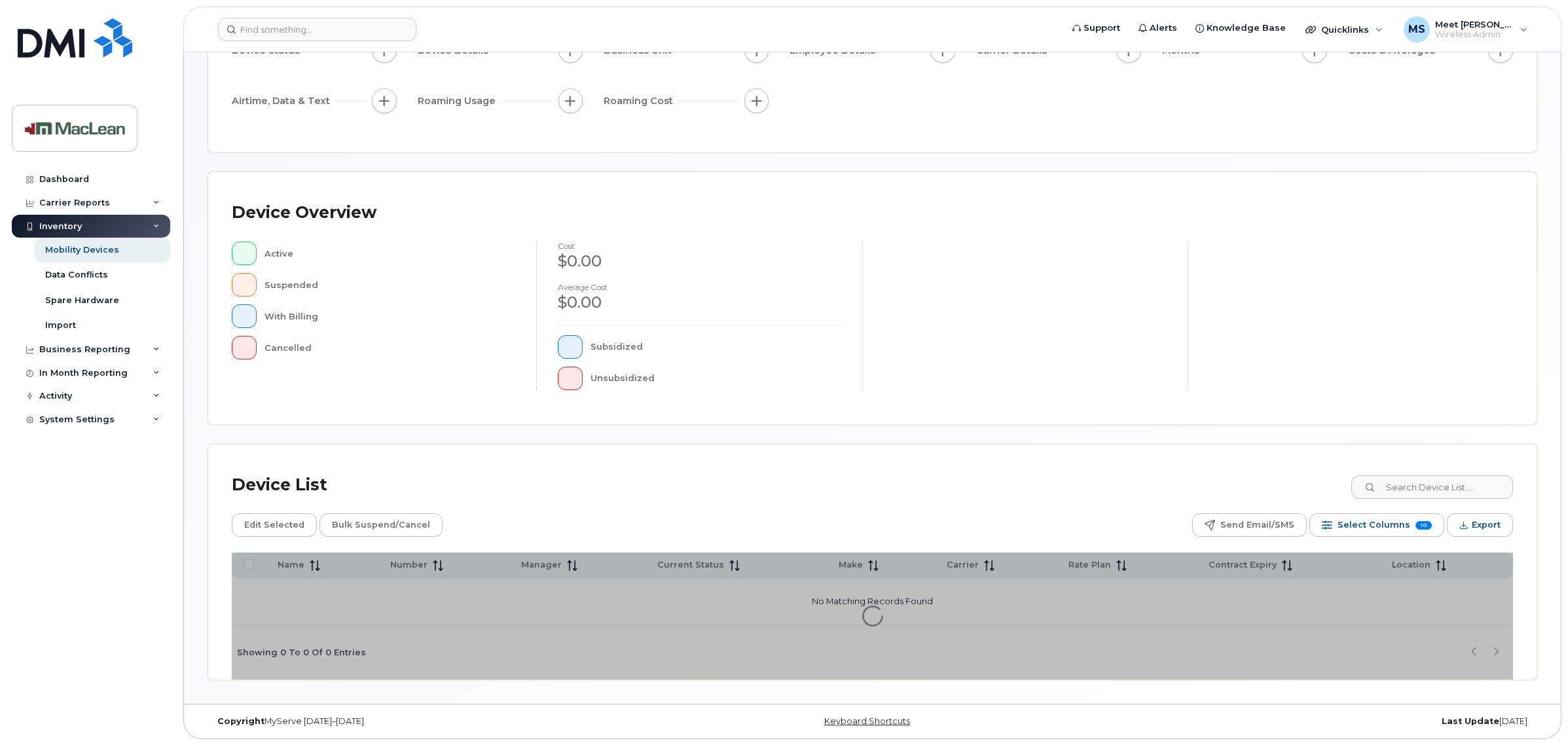
scroll to position [155, 0]
click at [1419, 482] on input at bounding box center [1431, 486] width 163 height 23
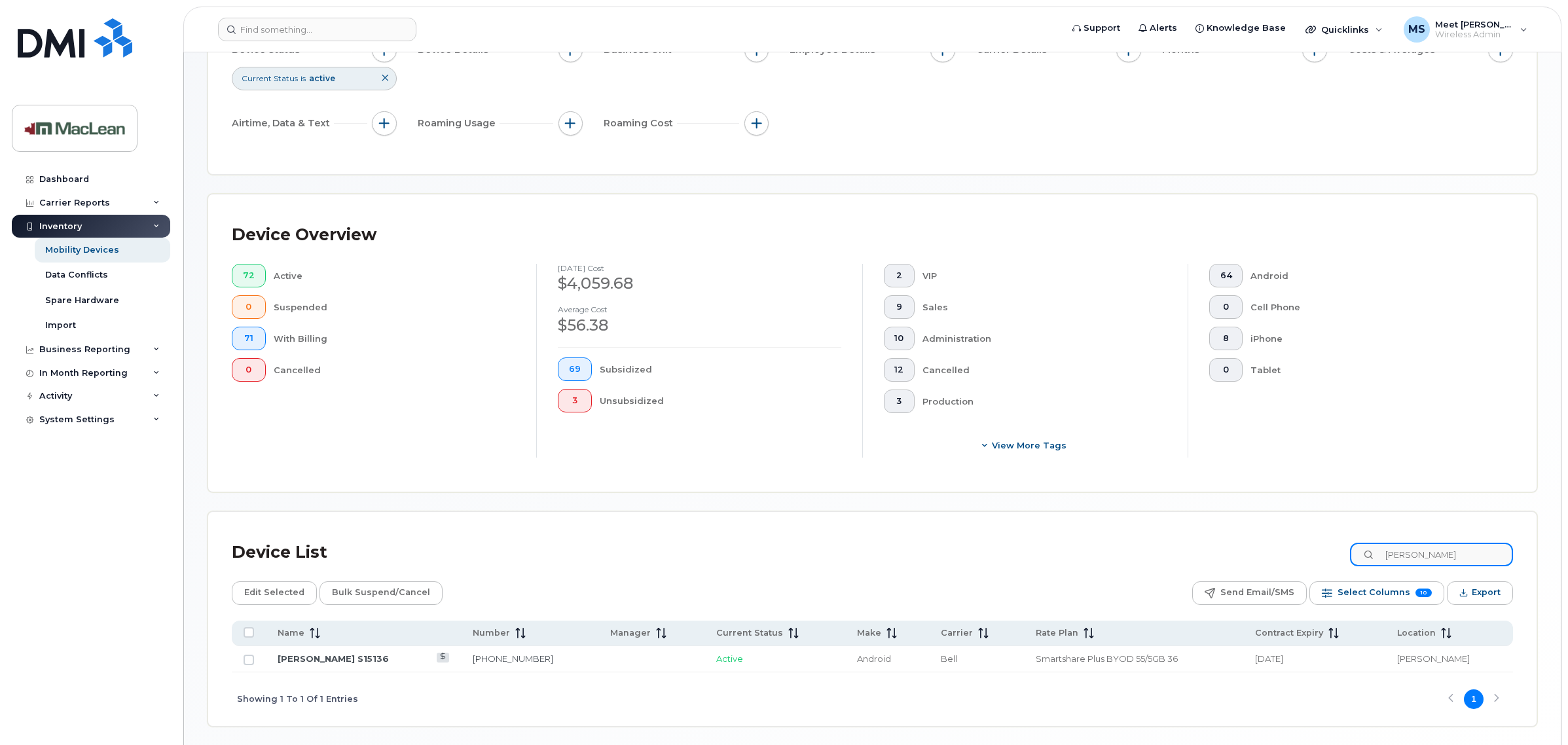
type input "[PERSON_NAME]"
drag, startPoint x: 466, startPoint y: 661, endPoint x: 519, endPoint y: 665, distance: 53.2
click at [519, 665] on td "[PHONE_NUMBER]" at bounding box center [530, 659] width 138 height 27
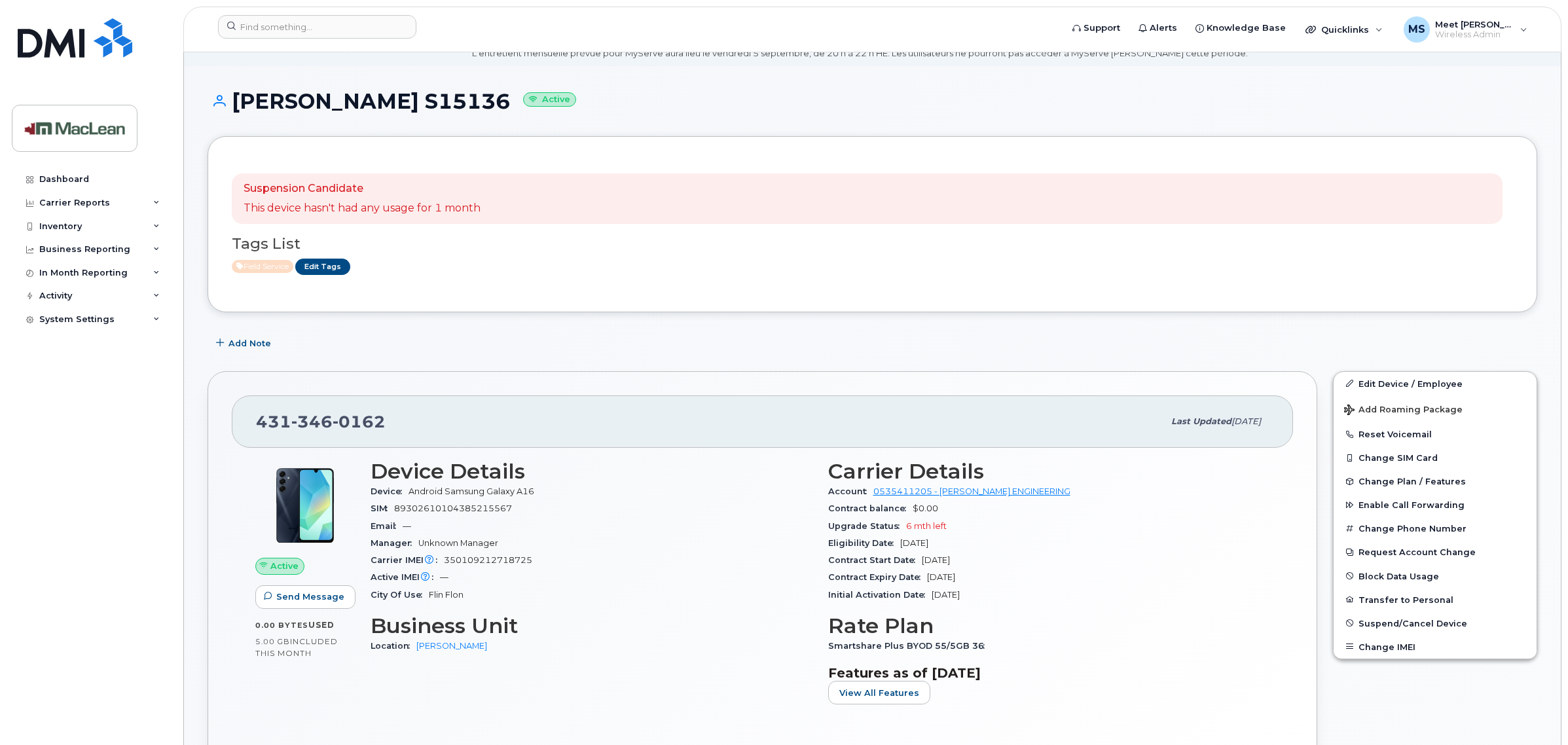
scroll to position [82, 0]
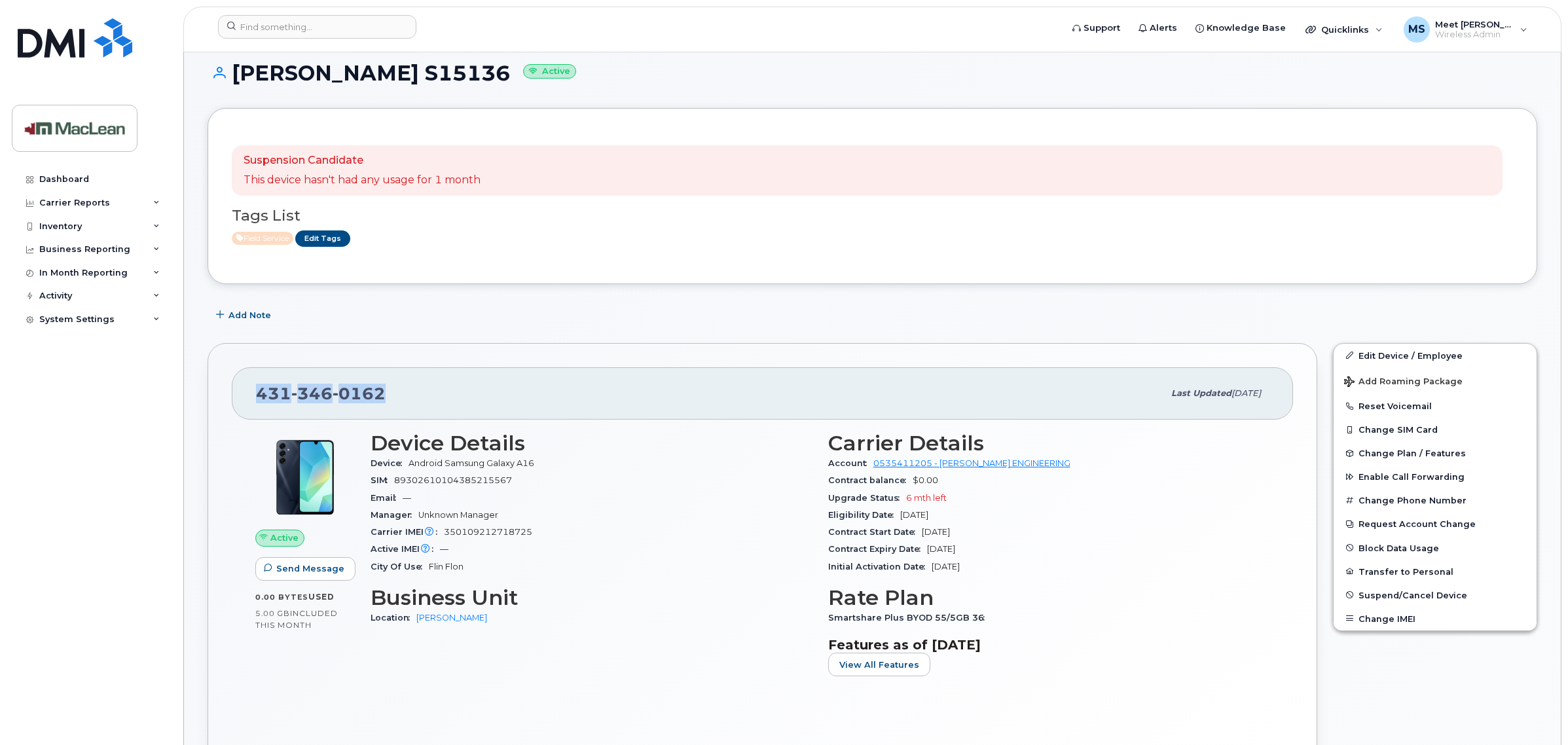
drag, startPoint x: 255, startPoint y: 390, endPoint x: 395, endPoint y: 397, distance: 140.2
click at [395, 397] on div "[PHONE_NUMBER] Last updated [DATE]" at bounding box center [763, 393] width 1061 height 52
copy span "[PHONE_NUMBER]"
